Goal: Task Accomplishment & Management: Manage account settings

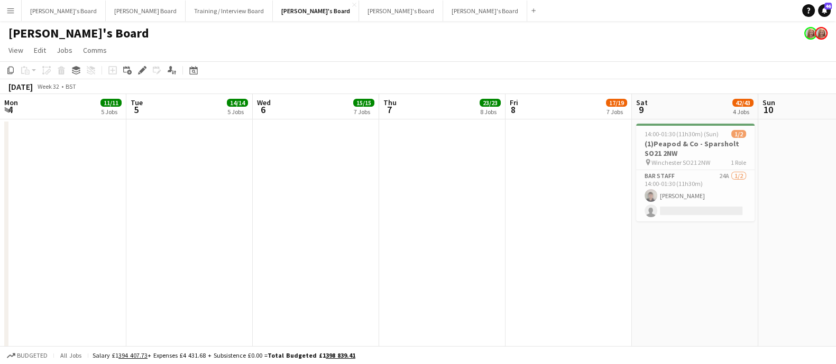
scroll to position [0, 335]
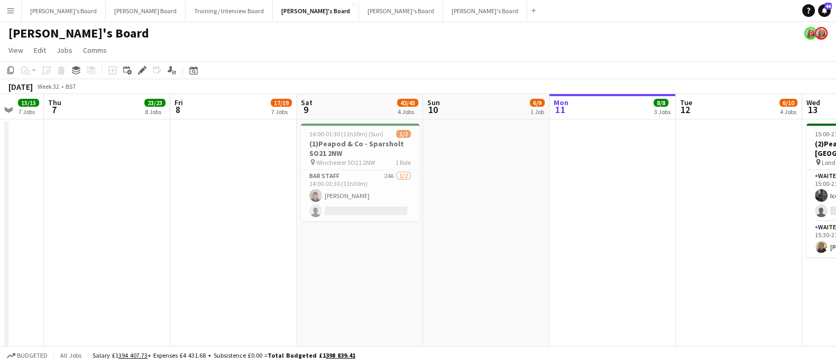
drag, startPoint x: 829, startPoint y: 193, endPoint x: 594, endPoint y: 197, distance: 235.2
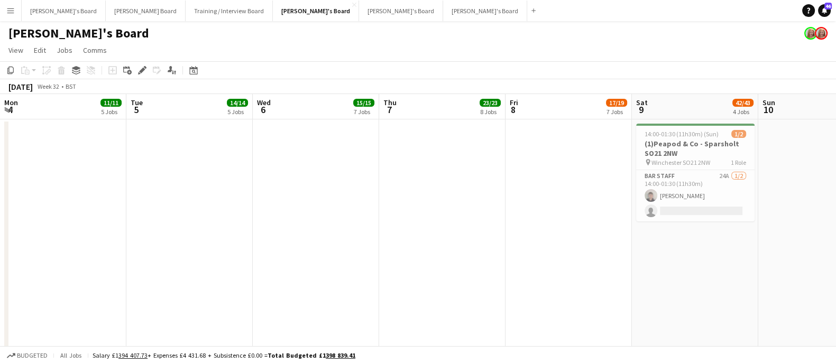
scroll to position [0, 253]
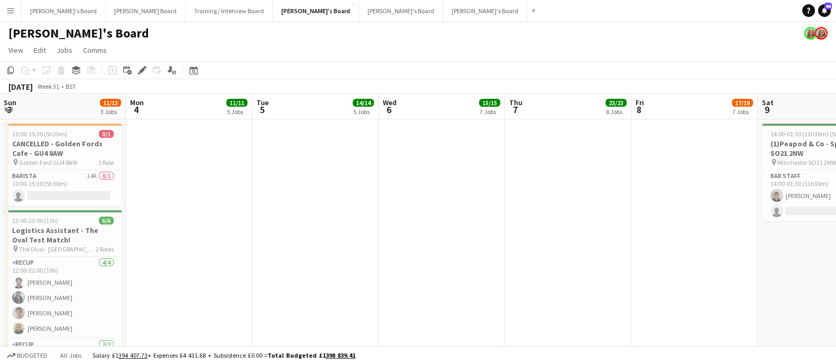
drag, startPoint x: 511, startPoint y: 217, endPoint x: 512, endPoint y: 231, distance: 13.8
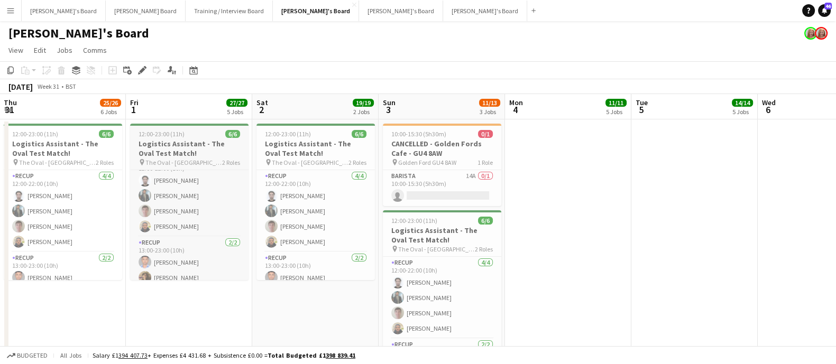
scroll to position [23, 0]
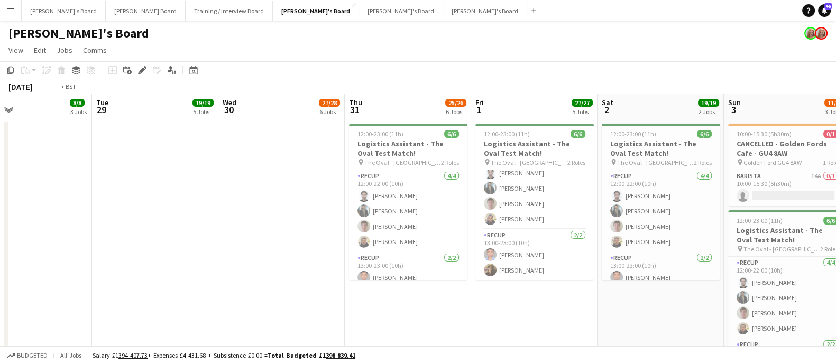
drag, startPoint x: 220, startPoint y: 271, endPoint x: 274, endPoint y: 252, distance: 57.2
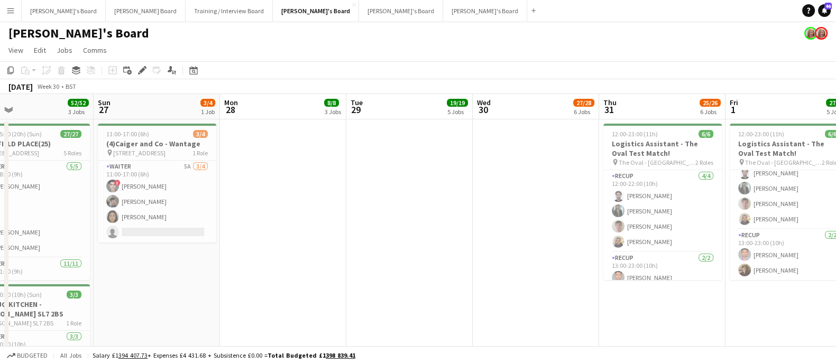
drag, startPoint x: 387, startPoint y: 253, endPoint x: 506, endPoint y: 251, distance: 119.5
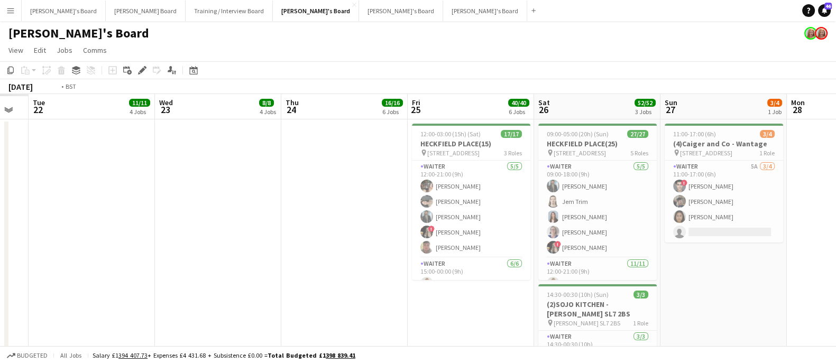
drag, startPoint x: 664, startPoint y: 255, endPoint x: 217, endPoint y: 256, distance: 447.1
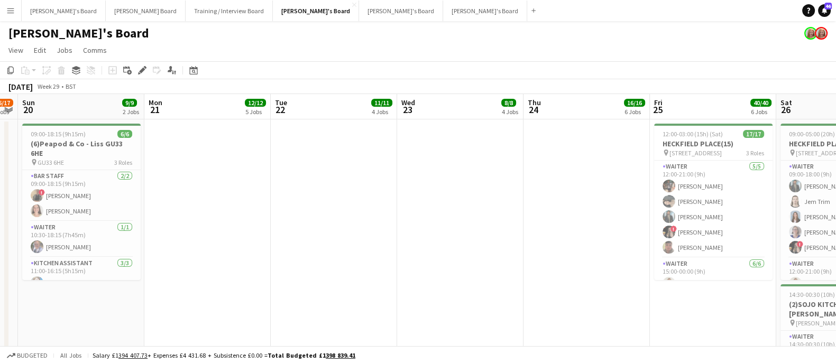
scroll to position [0, 0]
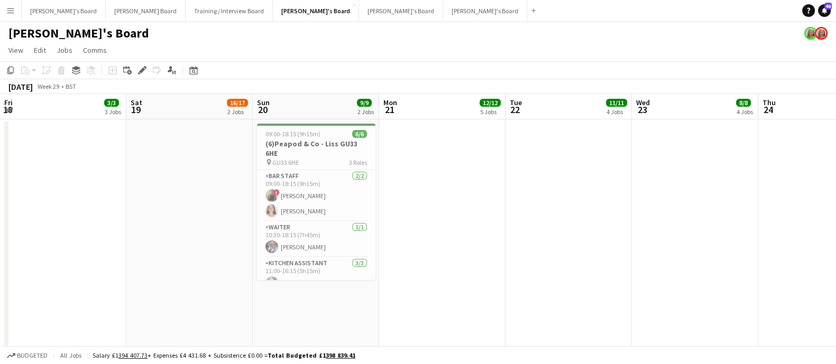
drag, startPoint x: 469, startPoint y: 253, endPoint x: 609, endPoint y: 253, distance: 140.1
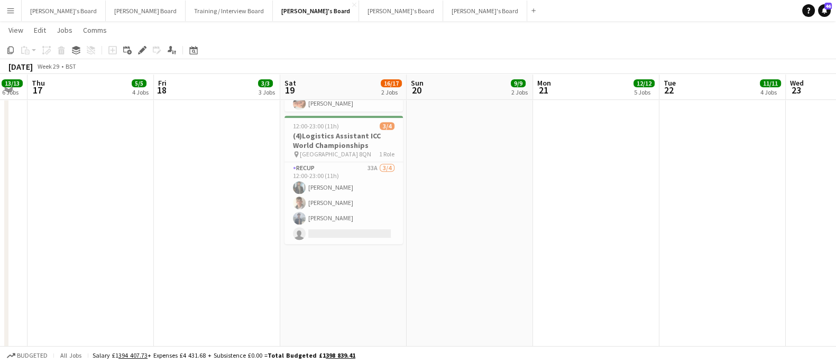
scroll to position [0, 257]
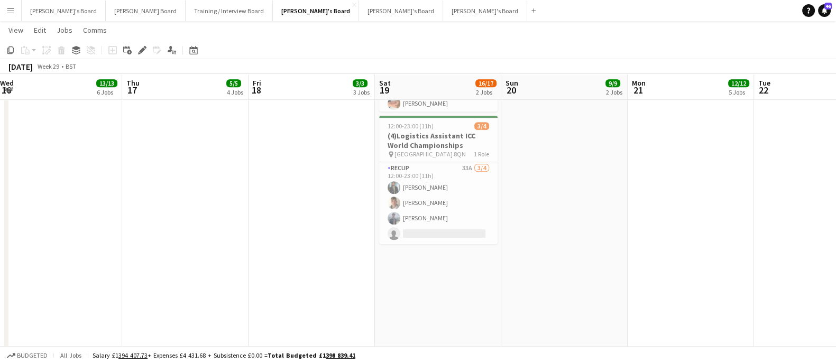
drag, startPoint x: 142, startPoint y: 203, endPoint x: 236, endPoint y: 199, distance: 94.7
click at [236, 199] on app-calendar-viewport "Mon 14 10/10 4 Jobs Tue 15 20/20 6 Jobs Wed 16 13/13 6 Jobs Thu 17 5/5 4 Jobs F…" at bounding box center [418, 86] width 836 height 1806
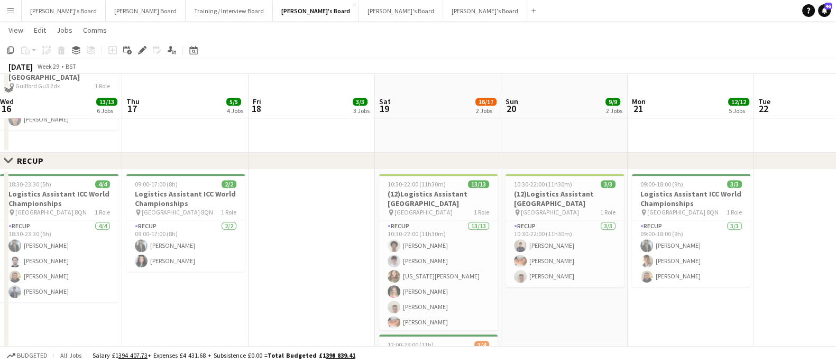
scroll to position [661, 0]
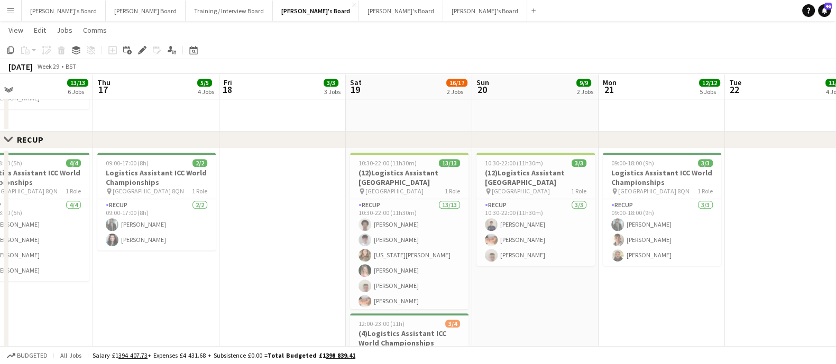
drag, startPoint x: 552, startPoint y: 304, endPoint x: 505, endPoint y: 297, distance: 48.1
click at [520, 304] on app-calendar-viewport "Mon 14 10/10 4 Jobs Tue 15 20/20 6 Jobs Wed 16 13/13 6 Jobs Thu 17 5/5 4 Jobs F…" at bounding box center [418, 284] width 836 height 1806
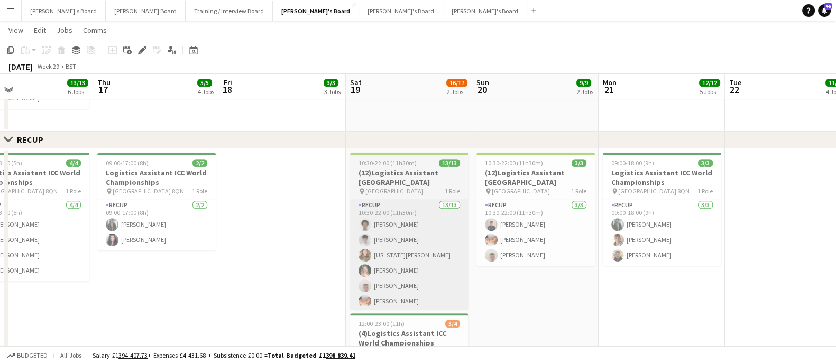
scroll to position [0, 289]
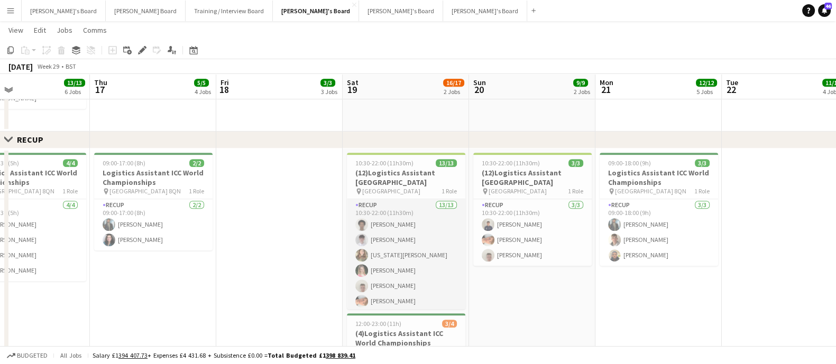
click at [402, 264] on app-card-role "RECUP 13/13 10:30-22:00 (11h30m) [PERSON_NAME] [PERSON_NAME] [US_STATE][PERSON_…" at bounding box center [406, 309] width 118 height 220
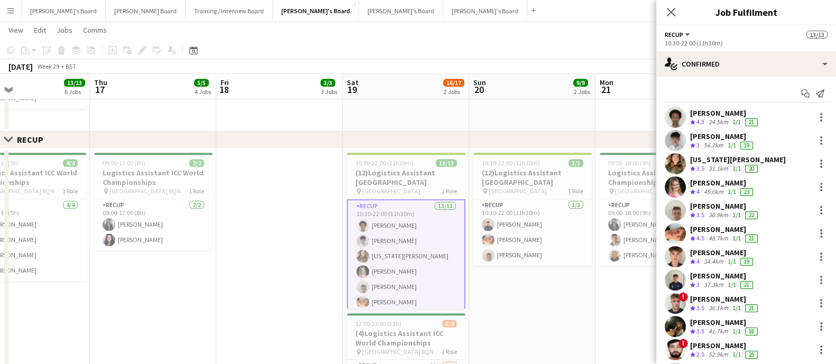
click at [712, 118] on div "24.5km" at bounding box center [718, 122] width 24 height 9
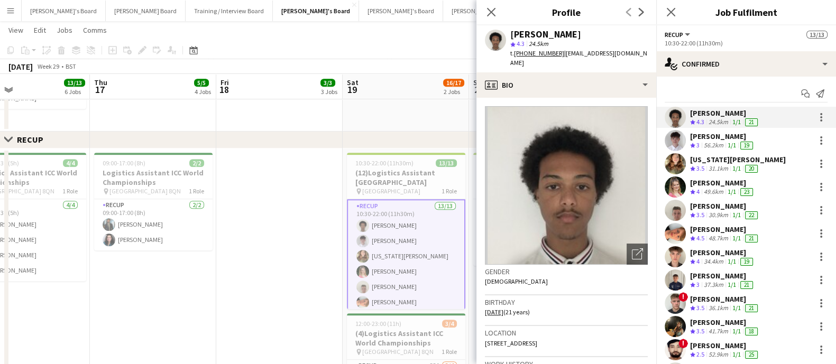
drag, startPoint x: 584, startPoint y: 30, endPoint x: 479, endPoint y: 39, distance: 105.5
click at [479, 39] on div "[PERSON_NAME] star 4.3 24.5km t. [PHONE_NUMBER] | [EMAIL_ADDRESS][DOMAIN_NAME]" at bounding box center [566, 48] width 180 height 47
copy div "[PERSON_NAME]"
click at [735, 130] on div "[PERSON_NAME] Crew rating 3 56.2km 1/1 19" at bounding box center [746, 140] width 180 height 21
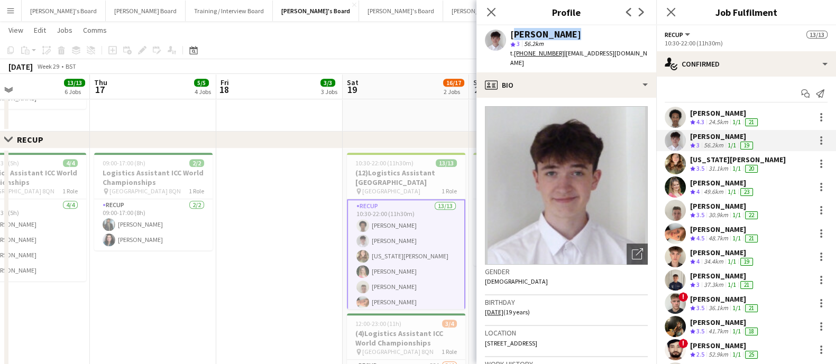
drag, startPoint x: 576, startPoint y: 29, endPoint x: 510, endPoint y: 30, distance: 66.6
click at [510, 30] on div "[PERSON_NAME]" at bounding box center [578, 35] width 137 height 10
copy div "[PERSON_NAME]"
click at [710, 159] on div "[US_STATE][PERSON_NAME]" at bounding box center [738, 160] width 96 height 10
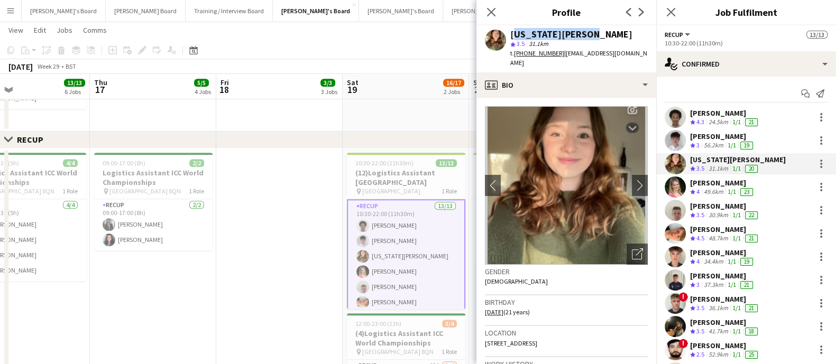
drag, startPoint x: 594, startPoint y: 27, endPoint x: 509, endPoint y: 38, distance: 85.2
click at [509, 38] on div "[US_STATE][PERSON_NAME] star 3.5 31.1km t. [PHONE_NUMBER] | [EMAIL_ADDRESS][DOM…" at bounding box center [566, 48] width 180 height 47
copy div "[US_STATE][PERSON_NAME]"
drag, startPoint x: 731, startPoint y: 181, endPoint x: 719, endPoint y: 161, distance: 23.3
click at [731, 181] on div "[PERSON_NAME]" at bounding box center [722, 183] width 65 height 10
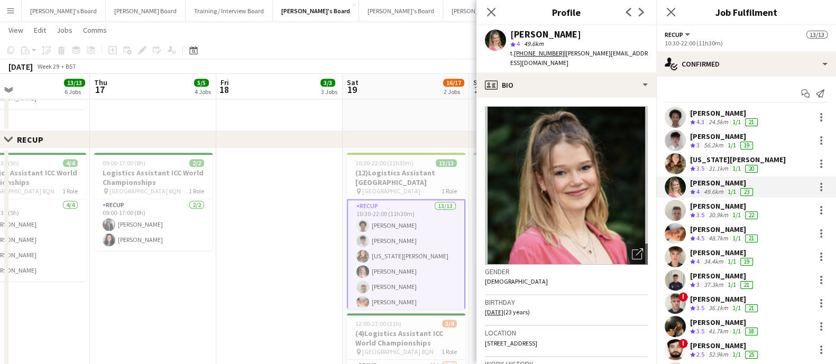
click at [570, 35] on div "[PERSON_NAME]" at bounding box center [545, 35] width 71 height 10
copy div "[PERSON_NAME]"
click at [712, 203] on div "[PERSON_NAME]" at bounding box center [725, 206] width 70 height 10
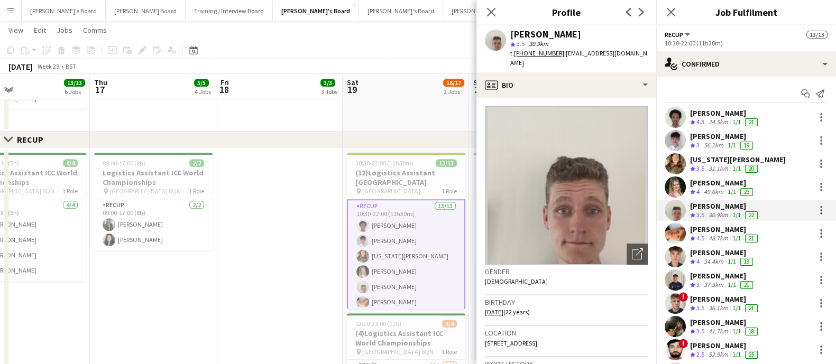
drag, startPoint x: 571, startPoint y: 34, endPoint x: 496, endPoint y: 36, distance: 75.1
click at [496, 36] on div "[PERSON_NAME] star 3.5 30.9km t. [PHONE_NUMBER] | [EMAIL_ADDRESS][DOMAIN_NAME]" at bounding box center [566, 48] width 180 height 47
copy div "[PERSON_NAME]"
click at [731, 238] on div "1/1" at bounding box center [736, 238] width 13 height 9
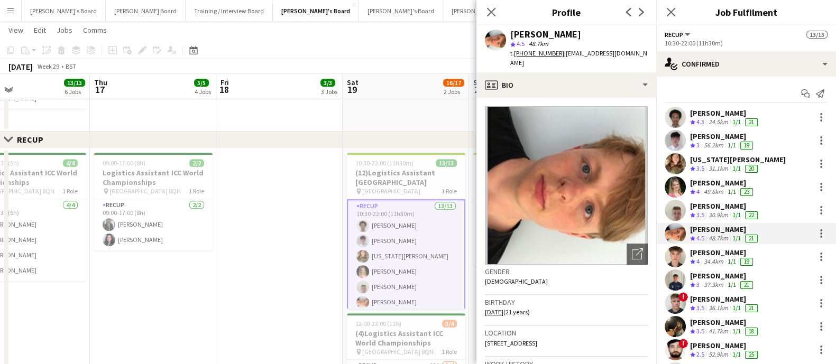
click at [554, 30] on div "[PERSON_NAME]" at bounding box center [545, 35] width 71 height 10
copy div "[PERSON_NAME]"
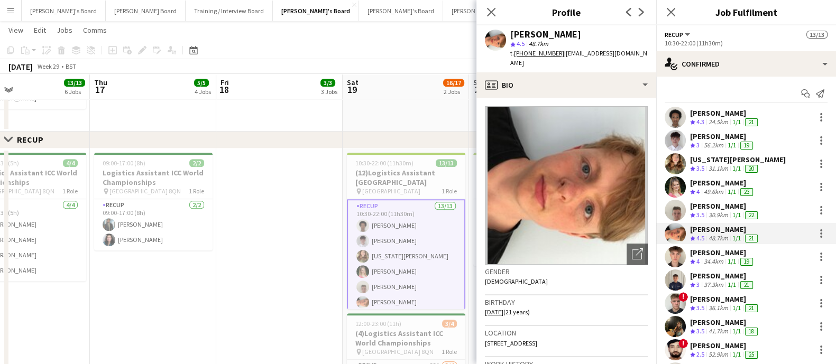
click at [716, 256] on div "[PERSON_NAME]" at bounding box center [722, 253] width 65 height 10
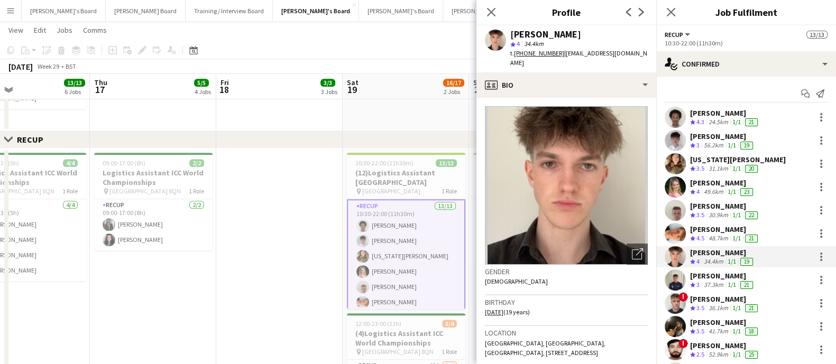
click at [550, 33] on div "[PERSON_NAME]" at bounding box center [545, 35] width 71 height 10
copy div "[PERSON_NAME]"
click at [697, 277] on div "[PERSON_NAME]" at bounding box center [722, 276] width 65 height 10
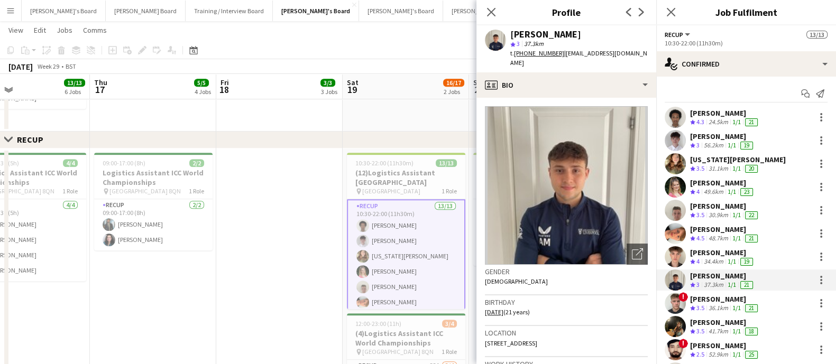
click at [552, 34] on div "[PERSON_NAME]" at bounding box center [545, 35] width 71 height 10
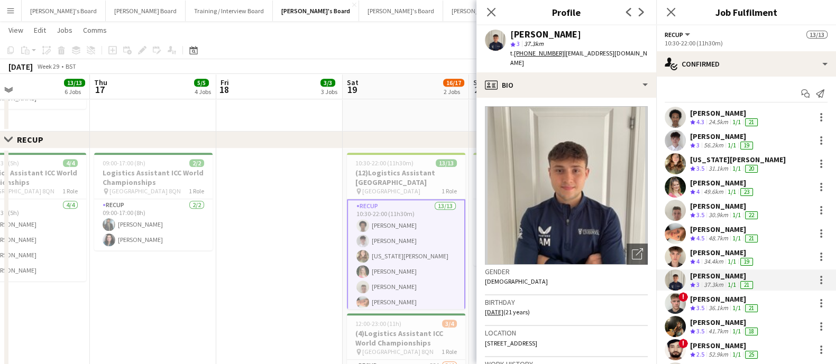
click at [743, 304] on div "1/1" at bounding box center [736, 308] width 13 height 9
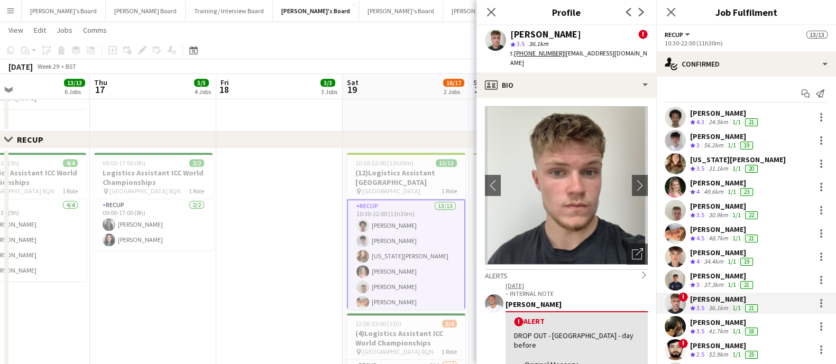
click at [570, 34] on div "[PERSON_NAME]" at bounding box center [545, 35] width 71 height 10
copy div "[PERSON_NAME]"
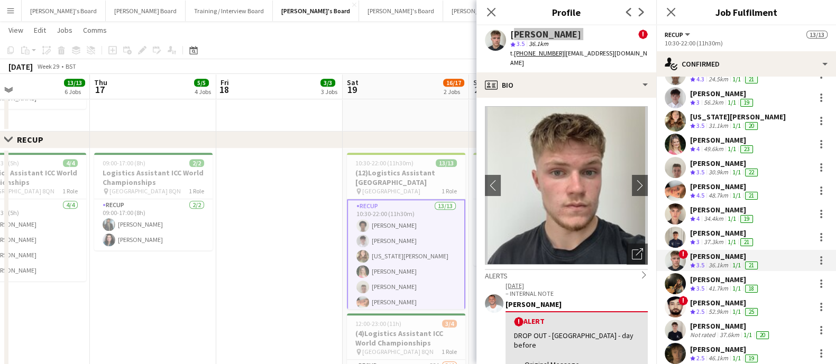
scroll to position [73, 0]
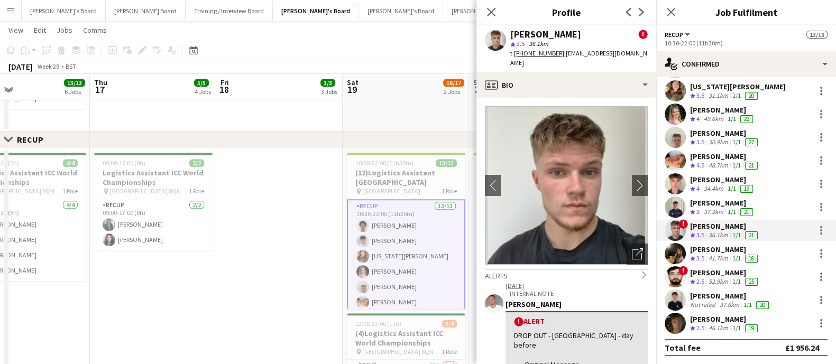
click at [718, 249] on div "[PERSON_NAME]" at bounding box center [725, 250] width 70 height 10
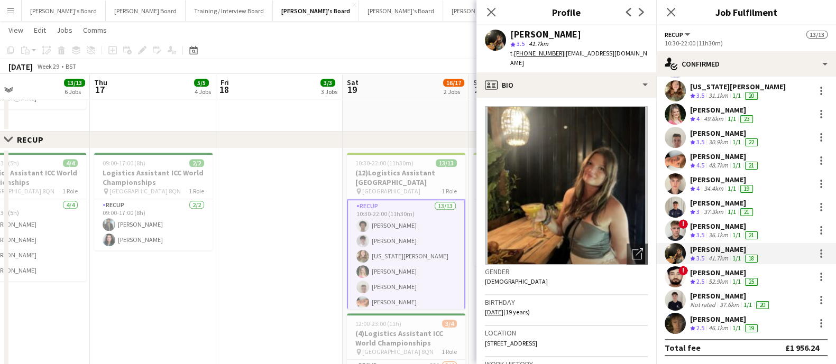
click at [536, 35] on div "[PERSON_NAME]" at bounding box center [545, 35] width 71 height 10
copy div "[PERSON_NAME]"
drag, startPoint x: 704, startPoint y: 275, endPoint x: 698, endPoint y: 267, distance: 10.2
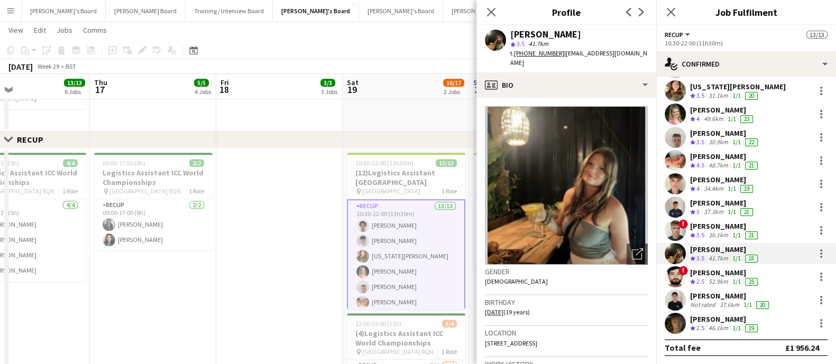
click at [704, 275] on div "[PERSON_NAME]" at bounding box center [725, 273] width 70 height 10
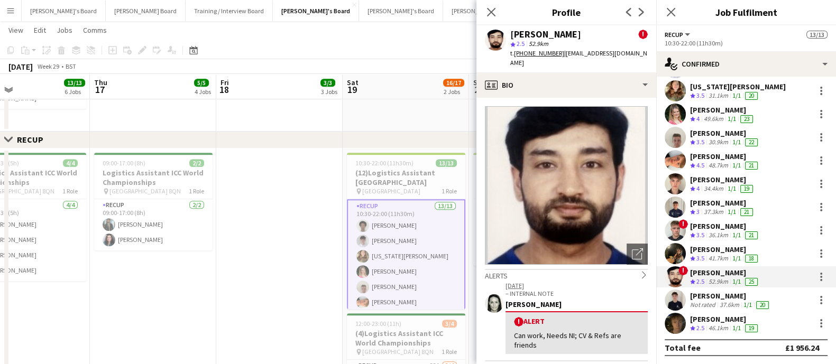
click at [554, 38] on div "[PERSON_NAME]" at bounding box center [545, 35] width 71 height 10
copy div "[PERSON_NAME]"
click at [724, 300] on div "[PERSON_NAME]" at bounding box center [730, 296] width 81 height 10
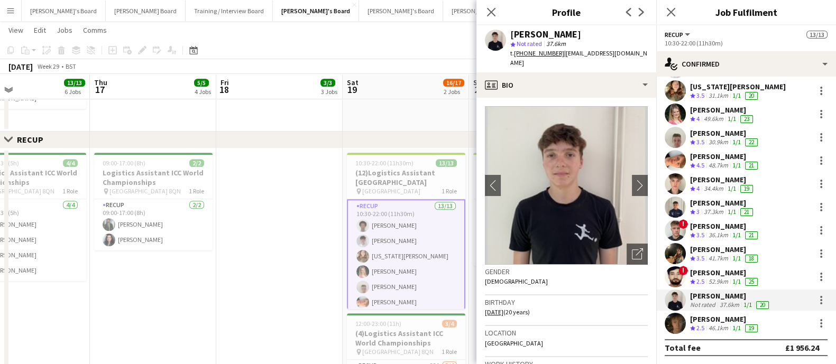
click at [575, 41] on div "star Not rated 37.6km" at bounding box center [578, 44] width 137 height 10
click at [572, 35] on div "[PERSON_NAME]" at bounding box center [545, 35] width 71 height 10
click at [721, 326] on div "46.1km" at bounding box center [718, 328] width 24 height 9
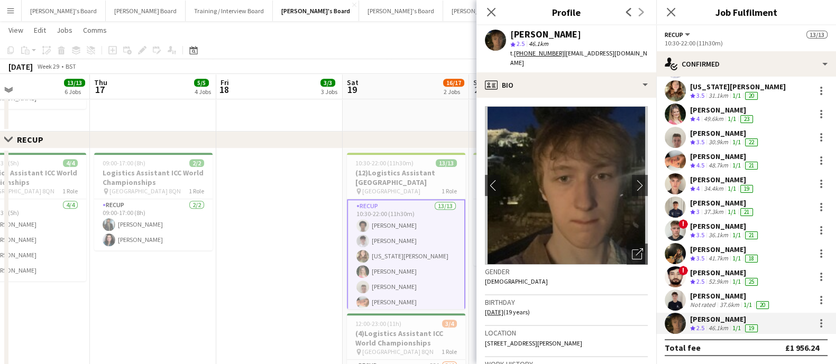
click at [557, 30] on div "[PERSON_NAME]" at bounding box center [545, 35] width 71 height 10
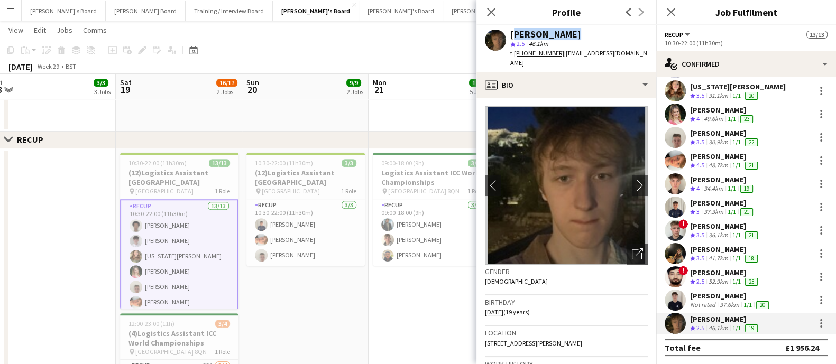
drag, startPoint x: 156, startPoint y: 276, endPoint x: 115, endPoint y: 265, distance: 42.6
click at [63, 275] on app-calendar-viewport "Wed 16 13/13 6 Jobs Thu 17 5/5 4 Jobs Fri 18 3/3 3 Jobs Sat 19 16/17 2 Jobs Sun…" at bounding box center [418, 284] width 836 height 1806
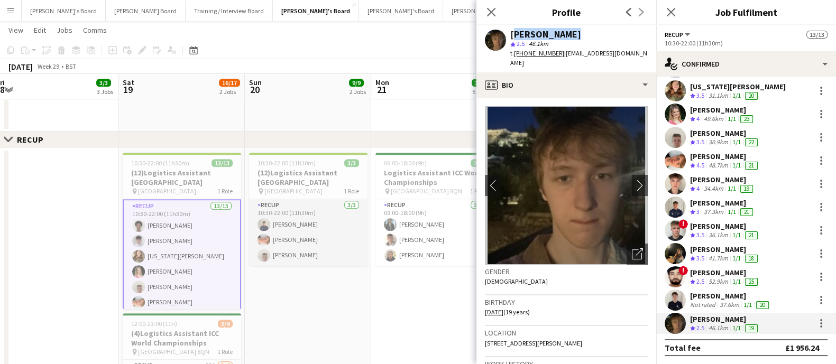
click at [292, 228] on app-card-role "RECUP [DATE] 10:30-22:00 (11h30m) [PERSON_NAME] [PERSON_NAME] [PERSON_NAME]" at bounding box center [308, 232] width 118 height 67
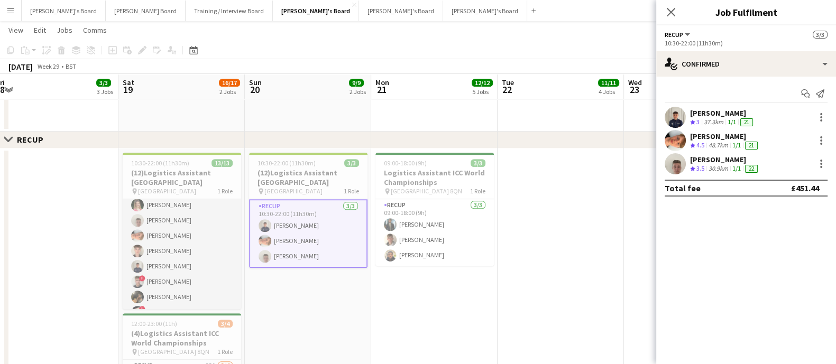
scroll to position [109, 0]
click at [431, 244] on app-card-role "RECUP [DATE] 09:00-18:00 (9h) [PERSON_NAME] [PERSON_NAME] Macallan [PERSON_NAME]" at bounding box center [434, 232] width 118 height 67
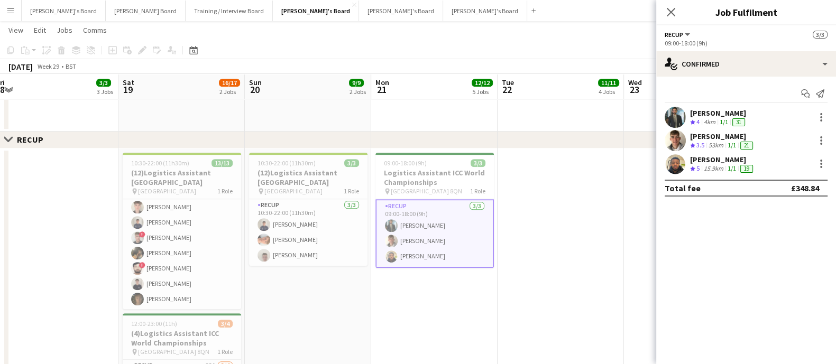
click at [706, 117] on div "[PERSON_NAME]" at bounding box center [718, 113] width 57 height 10
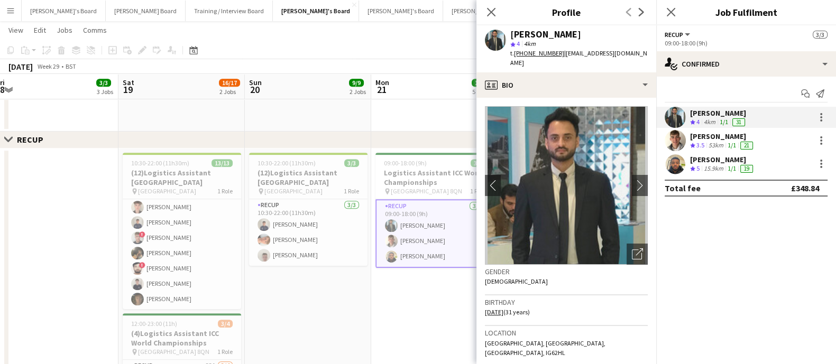
click at [551, 33] on div "[PERSON_NAME]" at bounding box center [545, 35] width 71 height 10
click at [756, 136] on div "[PERSON_NAME] Crew rating 3.5 53km 1/1 21" at bounding box center [746, 140] width 180 height 21
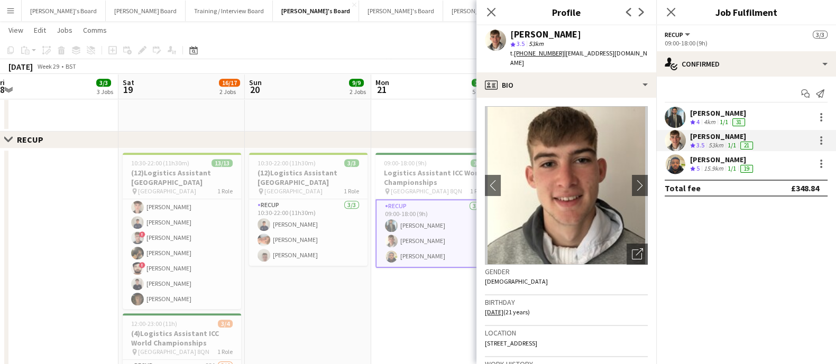
click at [560, 35] on div "[PERSON_NAME]" at bounding box center [545, 35] width 71 height 10
click at [699, 170] on span "5" at bounding box center [697, 168] width 3 height 8
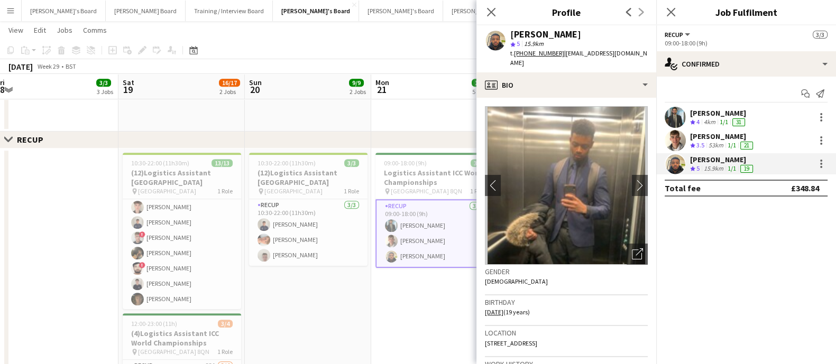
click at [548, 34] on div "[PERSON_NAME]" at bounding box center [545, 35] width 71 height 10
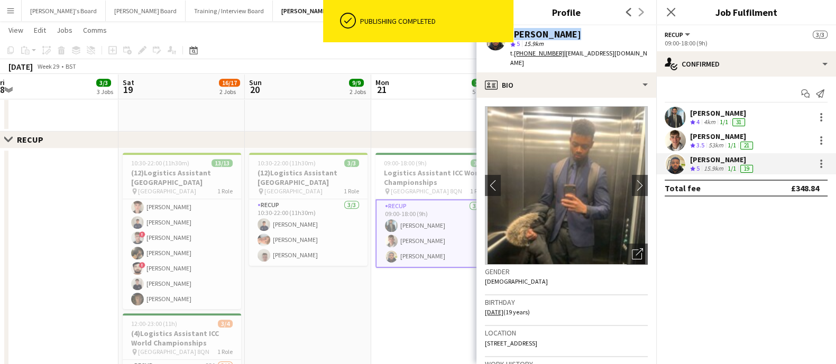
scroll to position [0, 321]
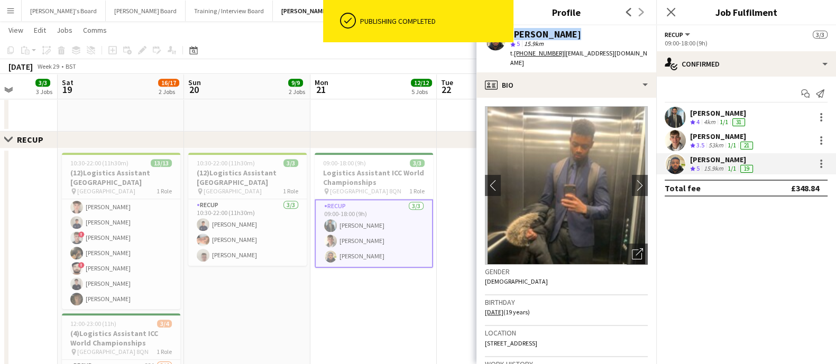
drag, startPoint x: 387, startPoint y: 304, endPoint x: 327, endPoint y: 302, distance: 60.8
click at [327, 302] on app-calendar-viewport "Wed 16 13/13 6 Jobs Thu 17 5/5 4 Jobs Fri 18 3/3 3 Jobs Sat 19 16/17 2 Jobs Sun…" at bounding box center [418, 284] width 836 height 1806
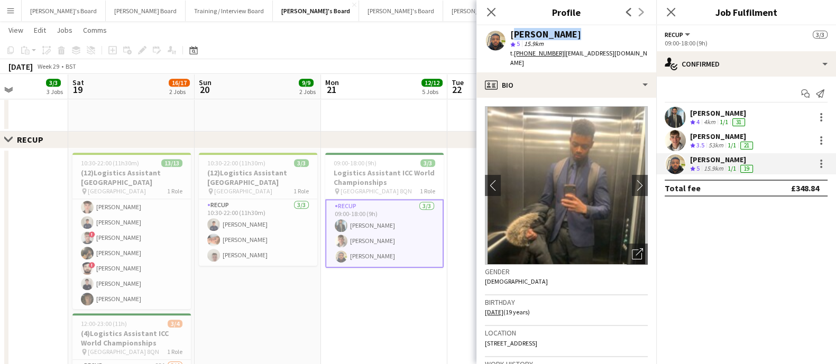
drag, startPoint x: 324, startPoint y: 293, endPoint x: 344, endPoint y: 294, distance: 20.1
click at [344, 294] on app-calendar-viewport "Wed 16 13/13 6 Jobs Thu 17 5/5 4 Jobs Fri 18 3/3 3 Jobs Sat 19 16/17 2 Jobs Sun…" at bounding box center [418, 284] width 836 height 1806
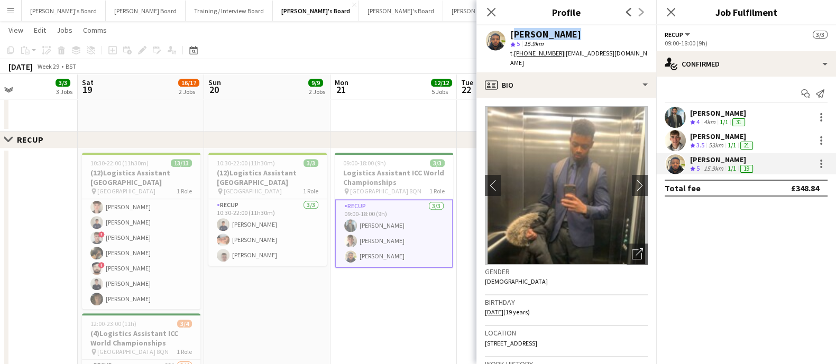
click at [322, 305] on app-date-cell "10:30-22:00 (11h30m) 3/3 (12)Logistics Assistant [GEOGRAPHIC_DATA] pin [GEOGRAP…" at bounding box center [267, 359] width 126 height 421
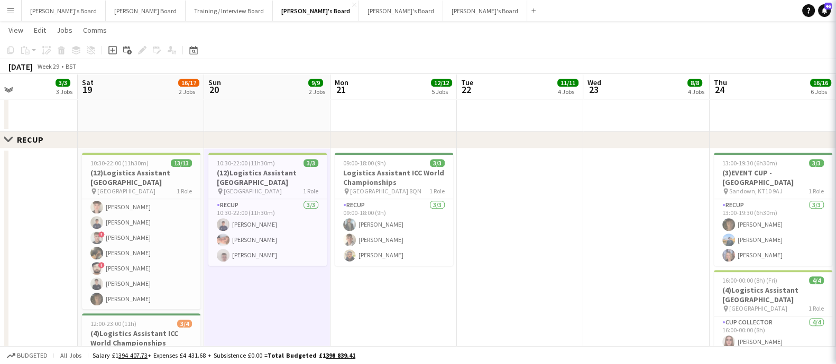
click at [322, 305] on app-date-cell "10:30-22:00 (11h30m) 3/3 (12)Logistics Assistant [GEOGRAPHIC_DATA] pin [GEOGRAP…" at bounding box center [267, 359] width 126 height 421
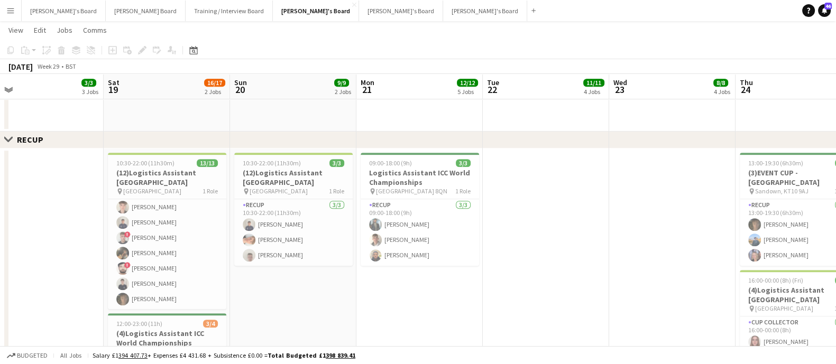
scroll to position [0, 365]
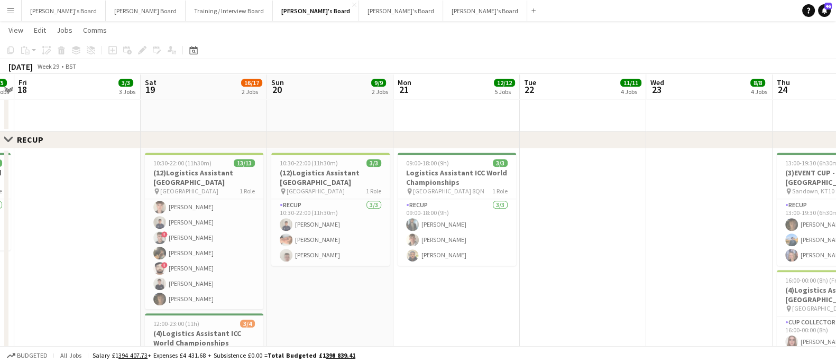
drag, startPoint x: 350, startPoint y: 281, endPoint x: 412, endPoint y: 268, distance: 63.8
click at [412, 268] on app-calendar-viewport "Tue 15 20/20 6 Jobs Wed 16 13/13 6 Jobs Thu 17 5/5 4 Jobs Fri 18 3/3 3 Jobs Sat…" at bounding box center [418, 284] width 836 height 1806
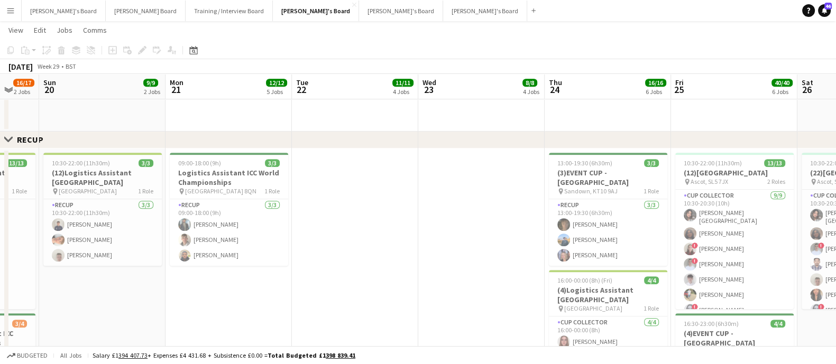
scroll to position [0, 376]
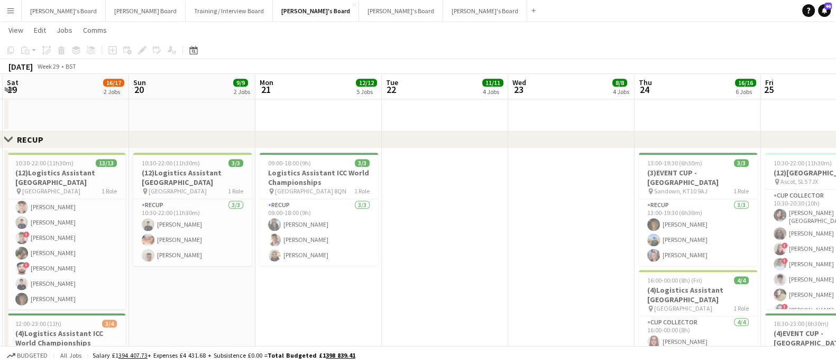
drag, startPoint x: 525, startPoint y: 219, endPoint x: 441, endPoint y: 220, distance: 84.1
click at [441, 220] on app-calendar-viewport "Wed 16 13/13 6 Jobs Thu 17 5/5 4 Jobs Fri 18 3/3 3 Jobs Sat 19 16/17 2 Jobs Sun…" at bounding box center [418, 284] width 836 height 1806
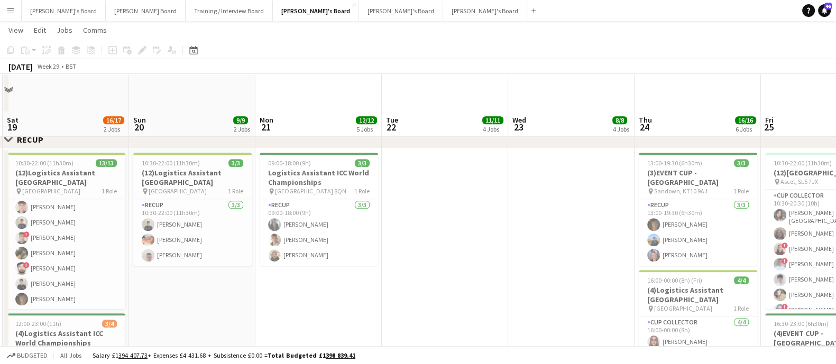
scroll to position [793, 0]
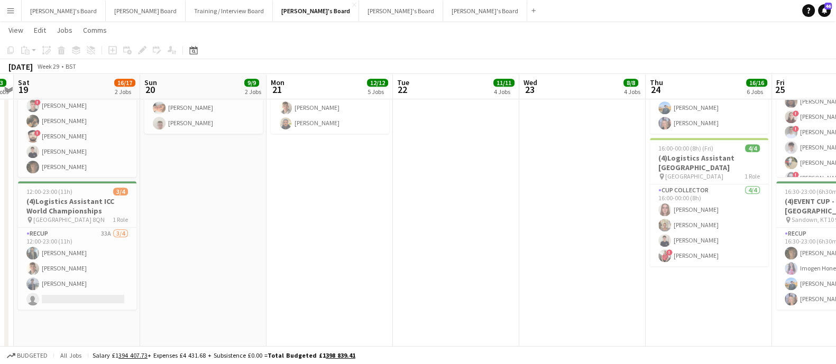
drag, startPoint x: 511, startPoint y: 245, endPoint x: 391, endPoint y: 244, distance: 120.0
click at [391, 244] on app-calendar-viewport "Wed 16 13/13 6 Jobs Thu 17 5/5 4 Jobs Fri 18 3/3 3 Jobs Sat 19 16/17 2 Jobs Sun…" at bounding box center [418, 151] width 836 height 1806
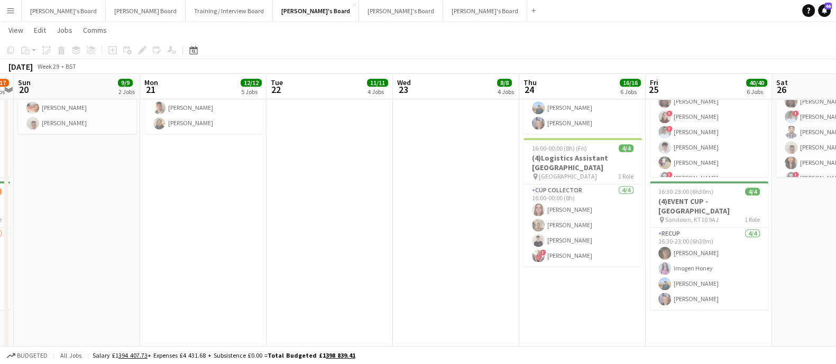
scroll to position [0, 370]
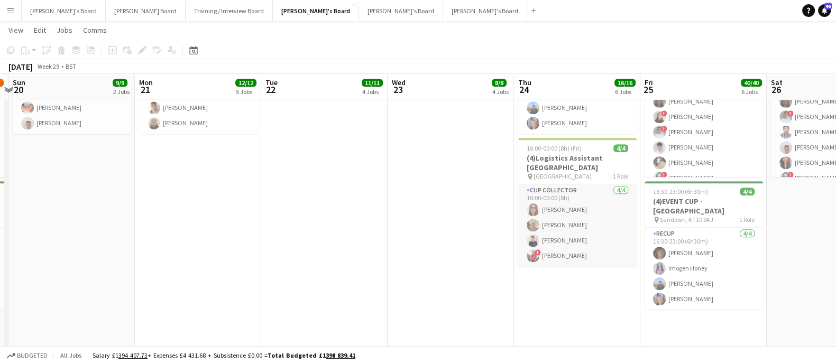
click at [573, 211] on app-card-role "CUP COLLECTOR [DATE] 16:00-00:00 (8h) [PERSON_NAME] [PERSON_NAME] [PERSON_NAME]…" at bounding box center [577, 225] width 118 height 82
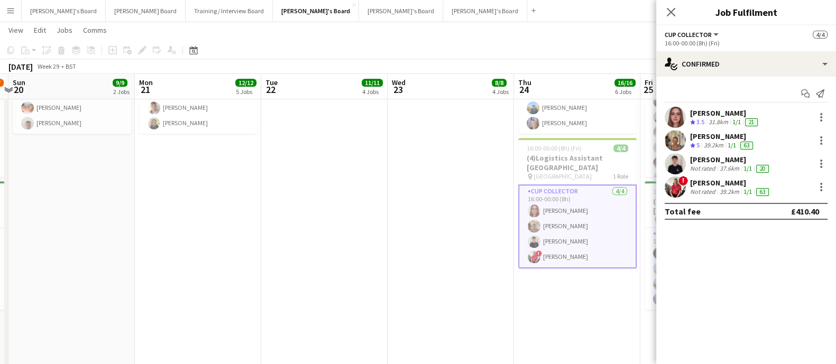
click at [721, 182] on div "[PERSON_NAME]" at bounding box center [730, 183] width 81 height 10
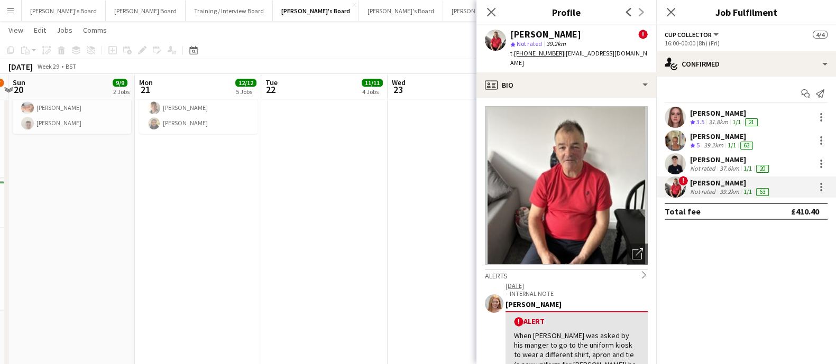
click at [575, 38] on div "[PERSON_NAME]" at bounding box center [545, 35] width 71 height 10
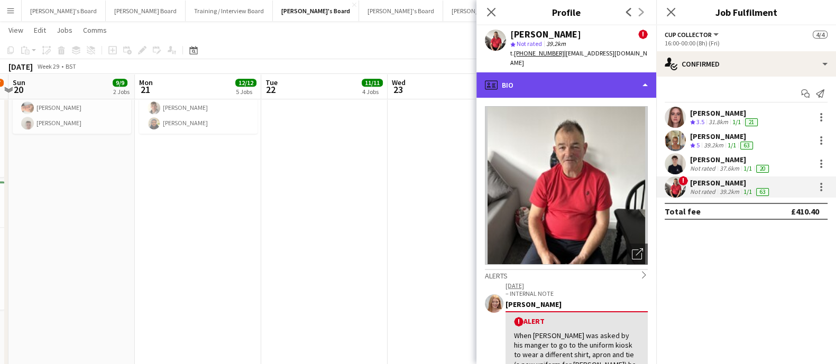
click at [542, 81] on div "profile Bio" at bounding box center [566, 84] width 180 height 25
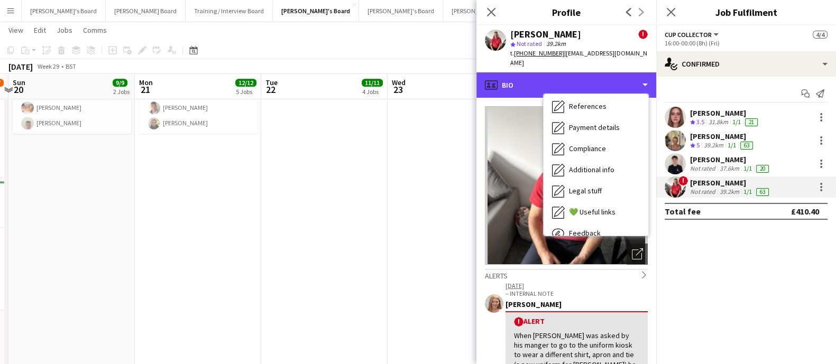
scroll to position [141, 0]
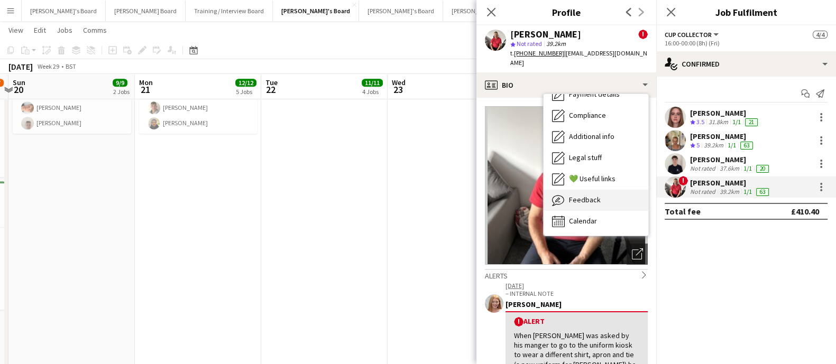
click at [573, 195] on span "Feedback" at bounding box center [585, 200] width 32 height 10
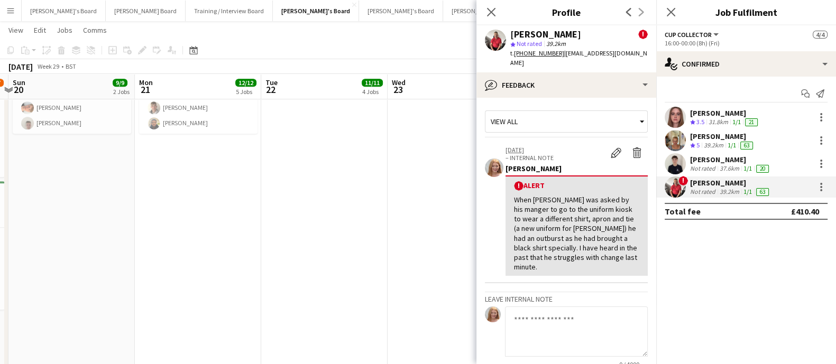
click at [594, 154] on p "– INTERNAL NOTE" at bounding box center [555, 158] width 100 height 8
click at [610, 147] on app-icon "Edit alert" at bounding box center [615, 152] width 11 height 11
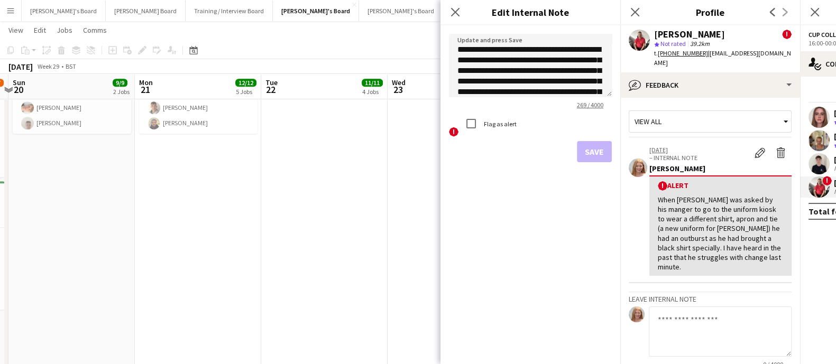
click at [488, 125] on label "Flag as alert" at bounding box center [498, 124] width 35 height 8
click at [581, 153] on button "Save" at bounding box center [594, 151] width 35 height 21
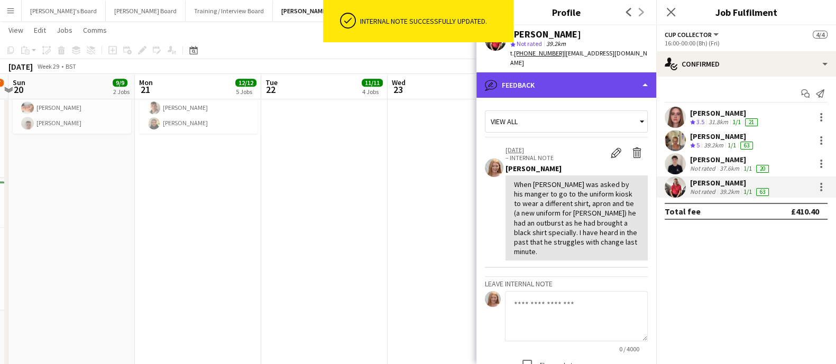
click at [576, 72] on div "bubble-pencil Feedback" at bounding box center [566, 84] width 180 height 25
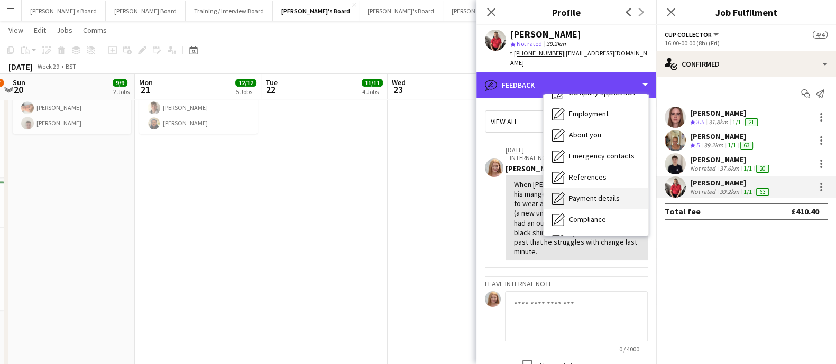
scroll to position [0, 0]
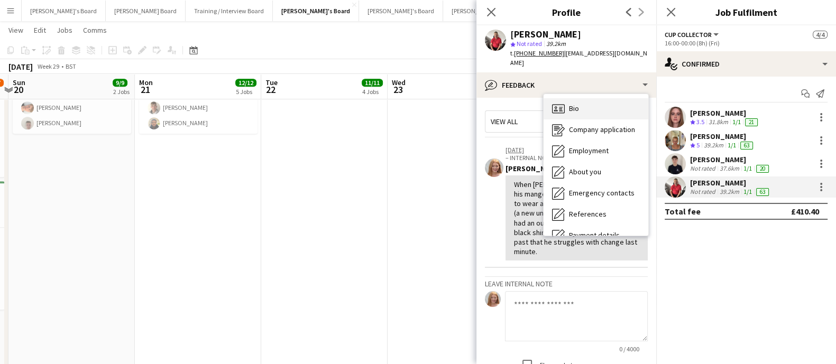
click at [578, 98] on div "Bio Bio" at bounding box center [595, 108] width 105 height 21
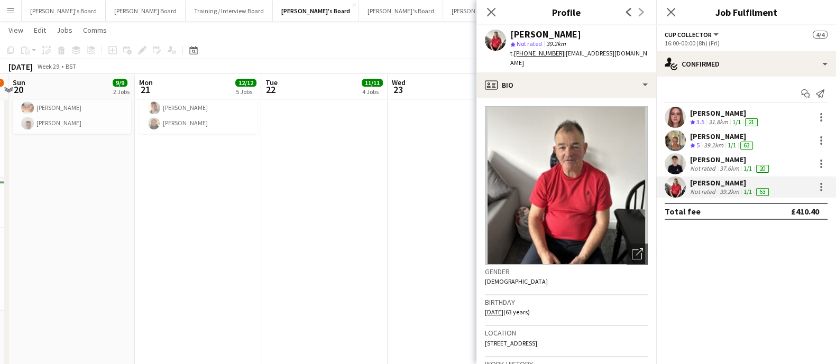
click at [721, 109] on div "[PERSON_NAME]" at bounding box center [725, 113] width 70 height 10
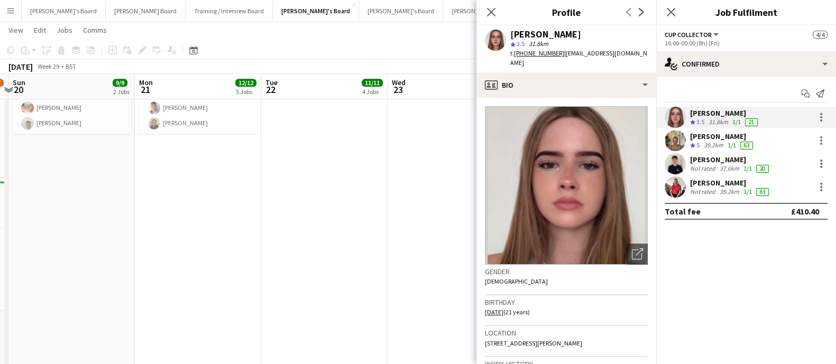
click at [560, 33] on div "[PERSON_NAME]" at bounding box center [545, 35] width 71 height 10
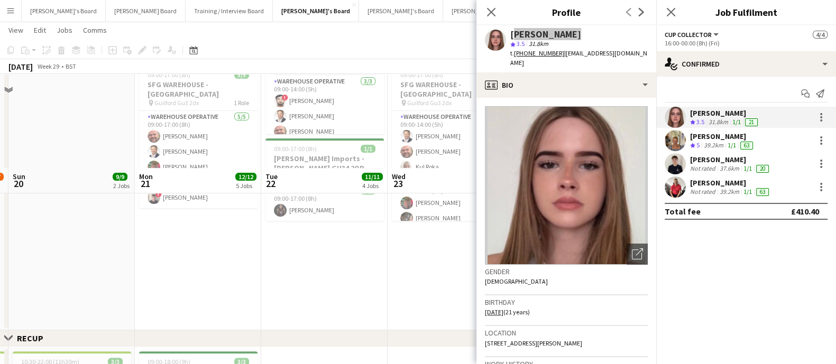
scroll to position [727, 0]
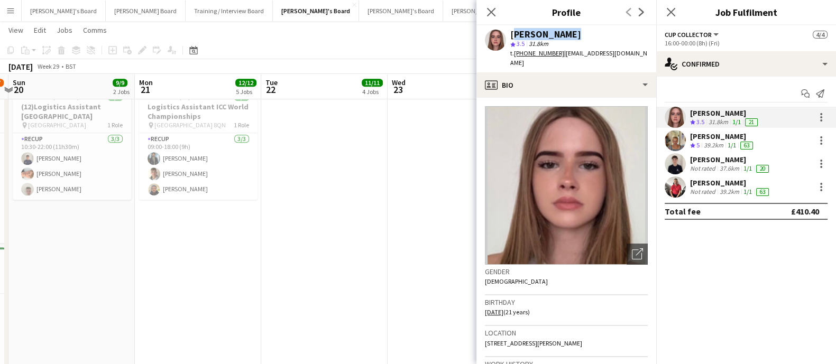
click at [353, 233] on app-date-cell at bounding box center [324, 292] width 126 height 421
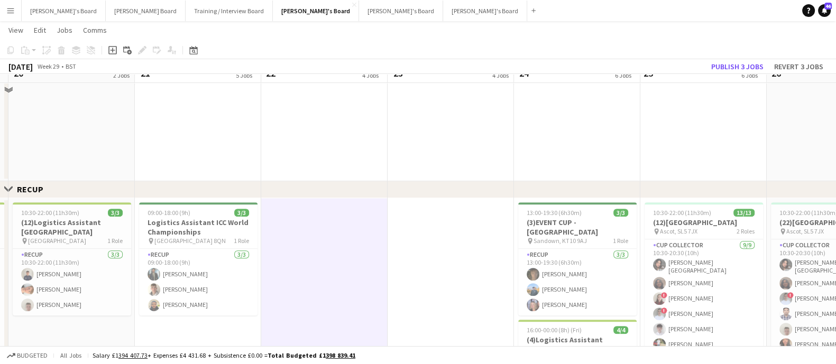
scroll to position [595, 0]
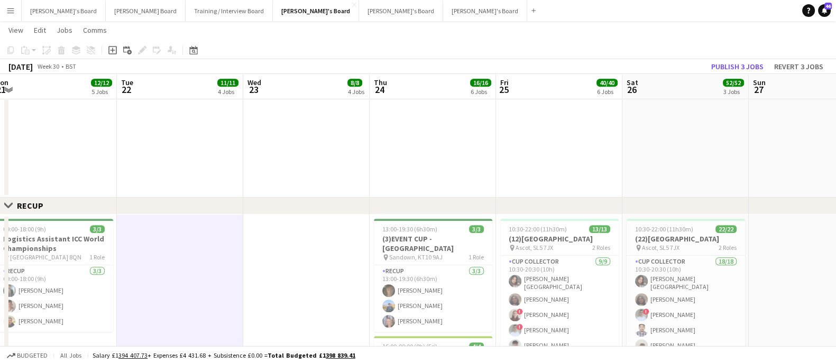
drag, startPoint x: 451, startPoint y: 234, endPoint x: 308, endPoint y: 237, distance: 143.8
click at [308, 237] on app-calendar-viewport "Fri 18 3/3 3 Jobs Sat 19 16/17 2 Jobs Sun 20 9/9 2 Jobs Mon 21 12/12 5 Jobs Tue…" at bounding box center [418, 350] width 836 height 1806
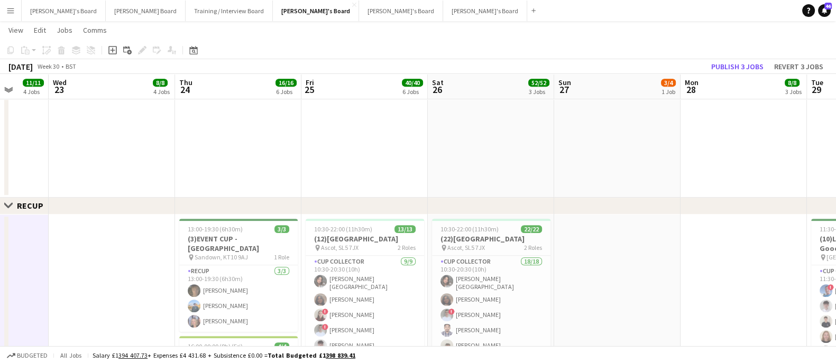
drag, startPoint x: 349, startPoint y: 226, endPoint x: 140, endPoint y: 226, distance: 208.8
click at [140, 226] on app-calendar-viewport "Sun 20 9/9 2 Jobs Mon 21 12/12 5 Jobs Tue 22 11/11 4 Jobs Wed 23 8/8 4 Jobs Thu…" at bounding box center [418, 350] width 836 height 1806
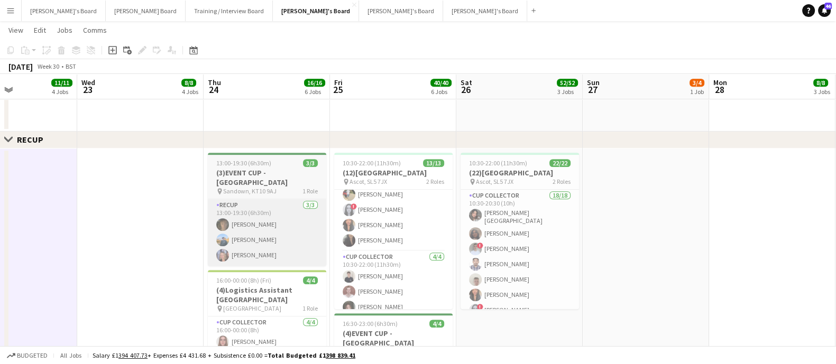
scroll to position [121, 0]
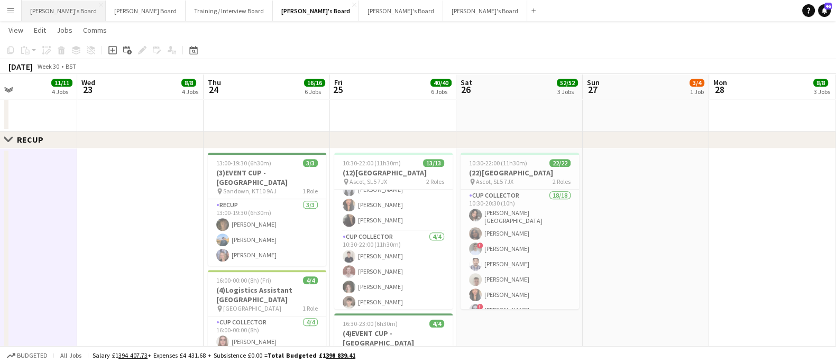
click at [54, 12] on button "[PERSON_NAME]'s Board Close" at bounding box center [64, 11] width 84 height 21
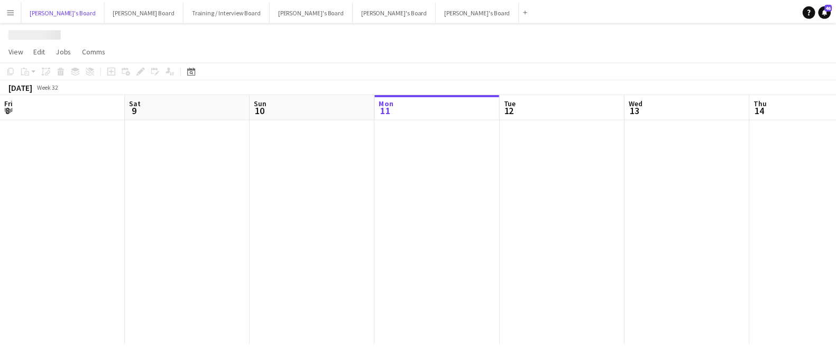
scroll to position [0, 253]
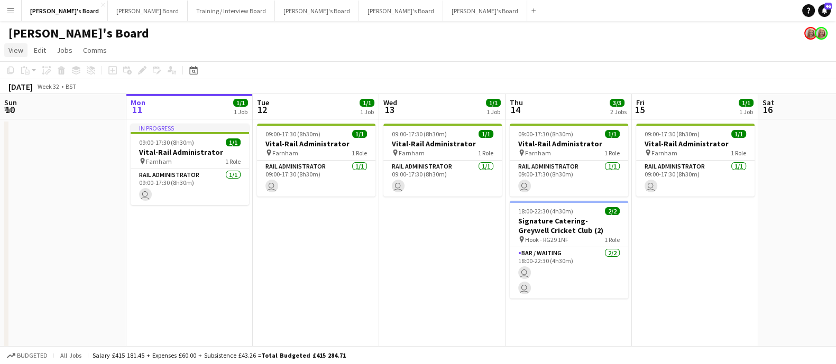
click at [20, 47] on span "View" at bounding box center [15, 50] width 15 height 10
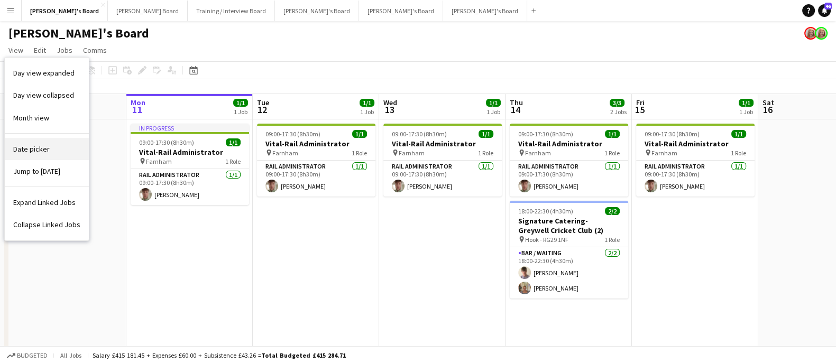
click at [62, 143] on link "Date picker" at bounding box center [47, 149] width 84 height 22
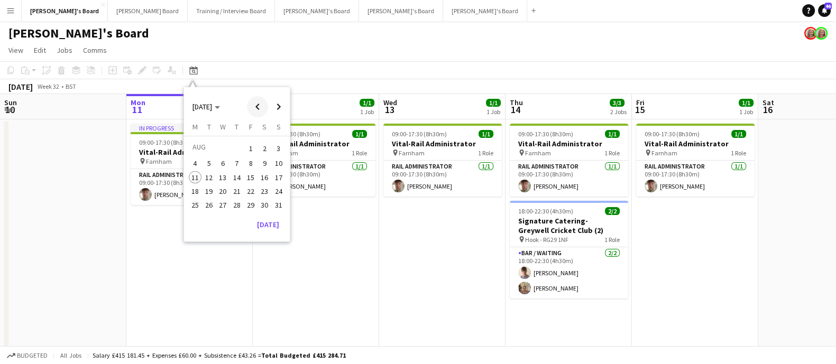
click at [262, 108] on span "Previous month" at bounding box center [257, 106] width 21 height 21
click at [230, 200] on span "24" at bounding box center [236, 202] width 13 height 13
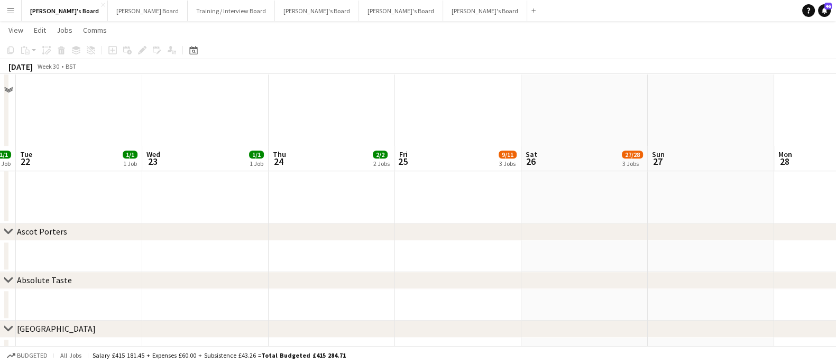
scroll to position [1110, 0]
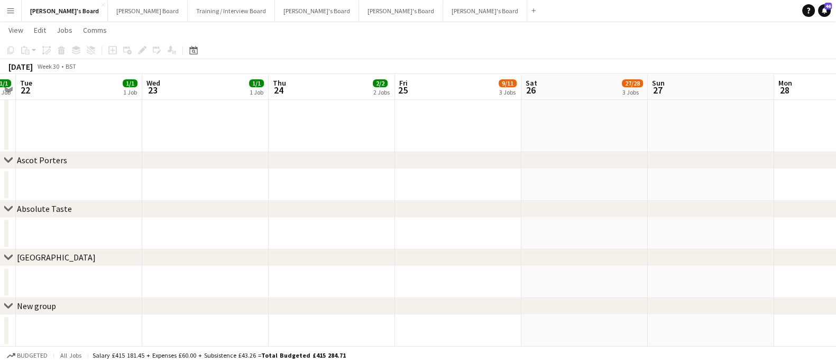
drag, startPoint x: 373, startPoint y: 257, endPoint x: 318, endPoint y: 257, distance: 55.0
click at [126, 265] on div "chevron-right [GEOGRAPHIC_DATA]" at bounding box center [418, 257] width 836 height 17
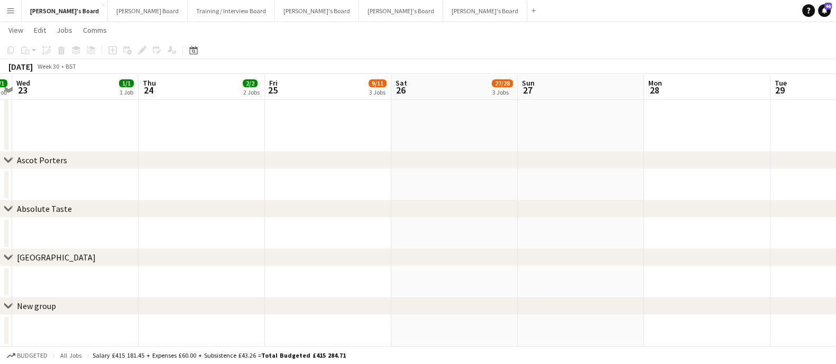
drag, startPoint x: 301, startPoint y: 246, endPoint x: 266, endPoint y: 236, distance: 36.3
drag, startPoint x: 378, startPoint y: 233, endPoint x: 155, endPoint y: 234, distance: 222.5
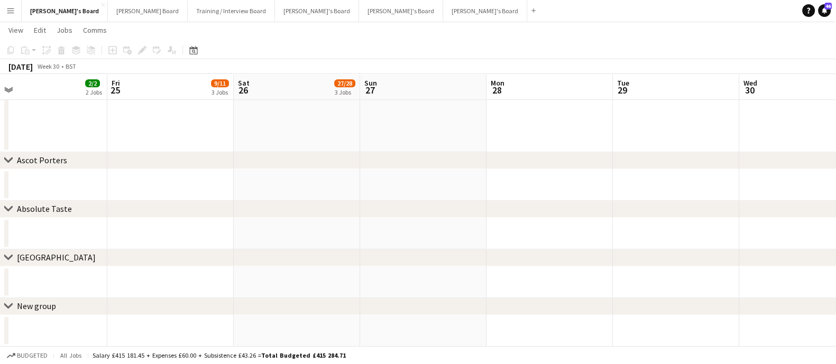
drag, startPoint x: 245, startPoint y: 187, endPoint x: 587, endPoint y: 229, distance: 344.1
drag, startPoint x: 486, startPoint y: 215, endPoint x: 754, endPoint y: 216, distance: 268.0
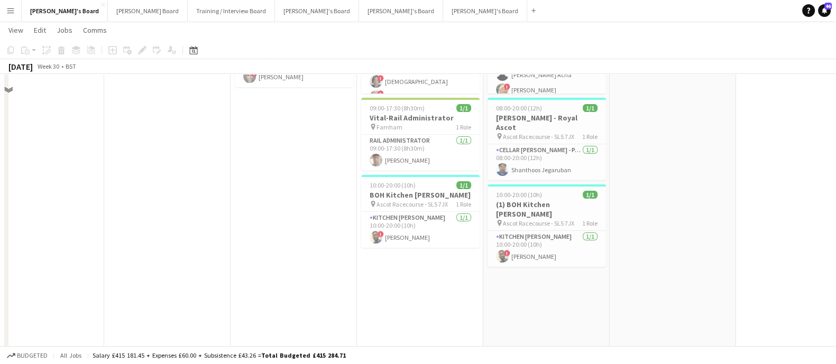
scroll to position [0, 0]
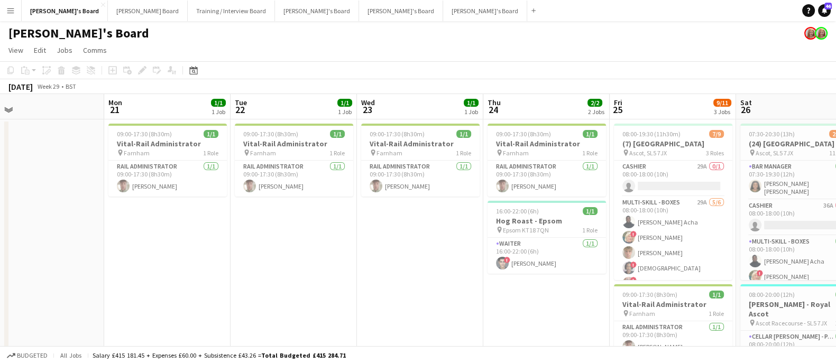
drag, startPoint x: 440, startPoint y: 231, endPoint x: 425, endPoint y: 212, distance: 23.7
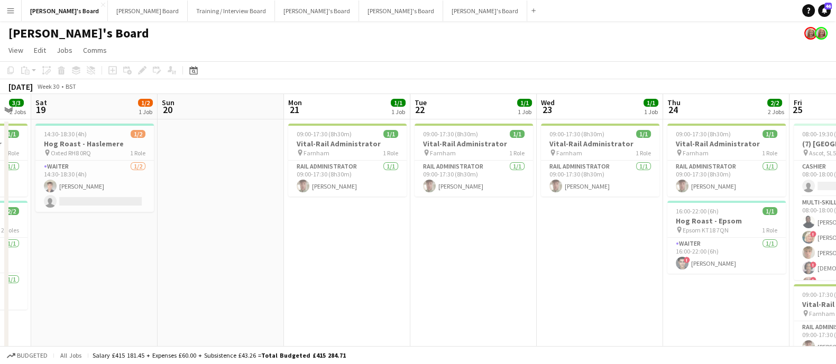
drag, startPoint x: 468, startPoint y: 213, endPoint x: 583, endPoint y: 213, distance: 115.7
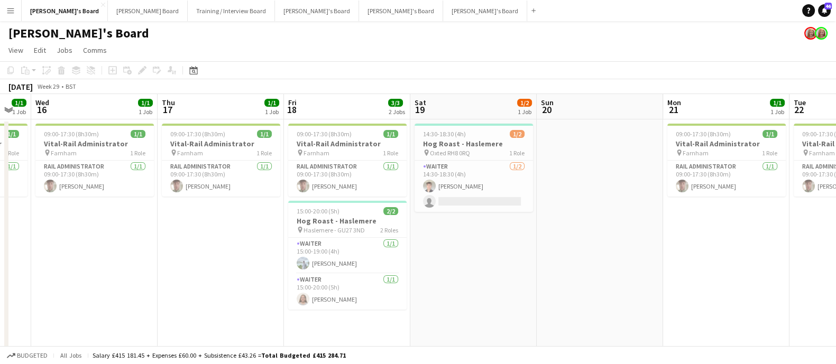
scroll to position [0, 320]
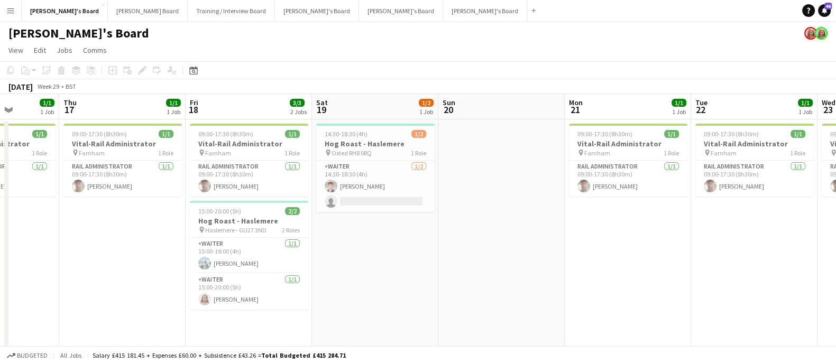
drag, startPoint x: 569, startPoint y: 231, endPoint x: 709, endPoint y: 234, distance: 139.6
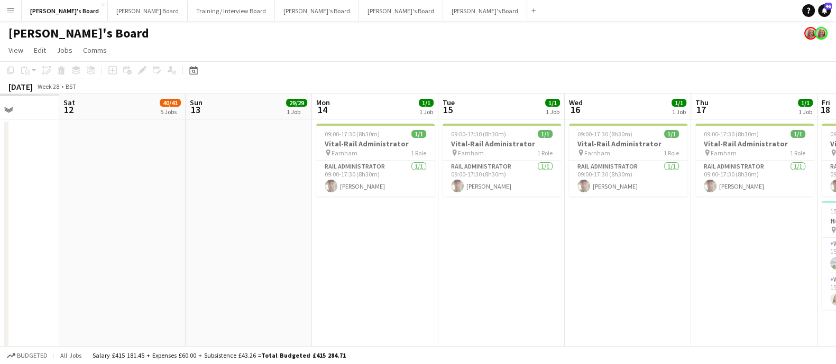
scroll to position [0, 0]
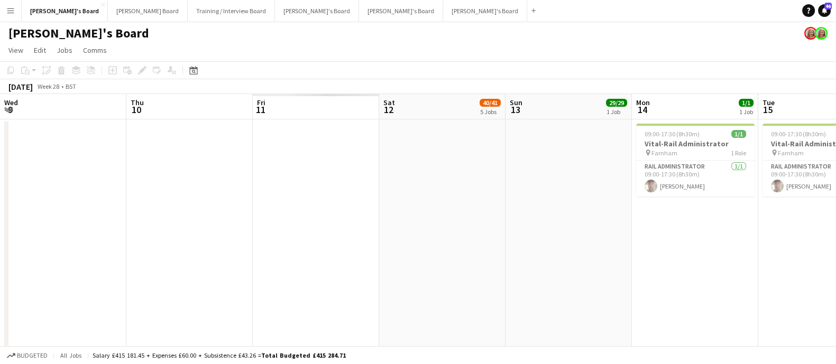
drag, startPoint x: 493, startPoint y: 214, endPoint x: 297, endPoint y: 199, distance: 196.1
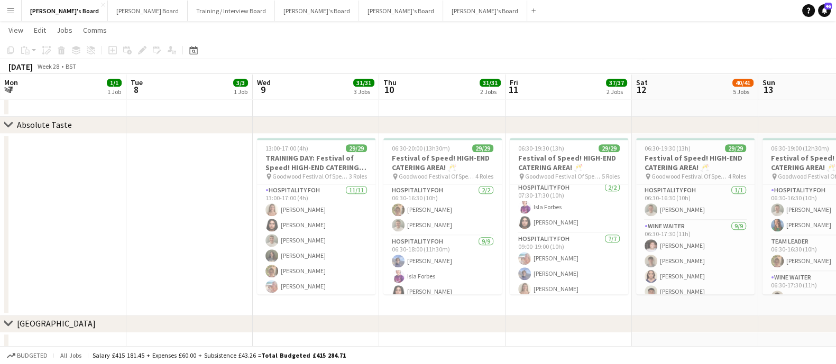
scroll to position [0, 337]
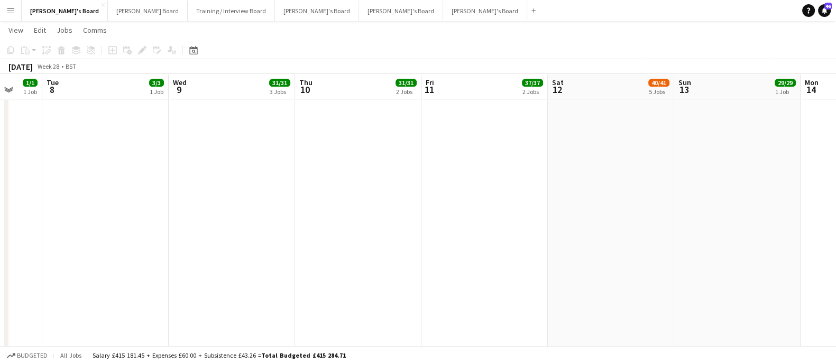
drag, startPoint x: 250, startPoint y: 263, endPoint x: 419, endPoint y: 267, distance: 168.6
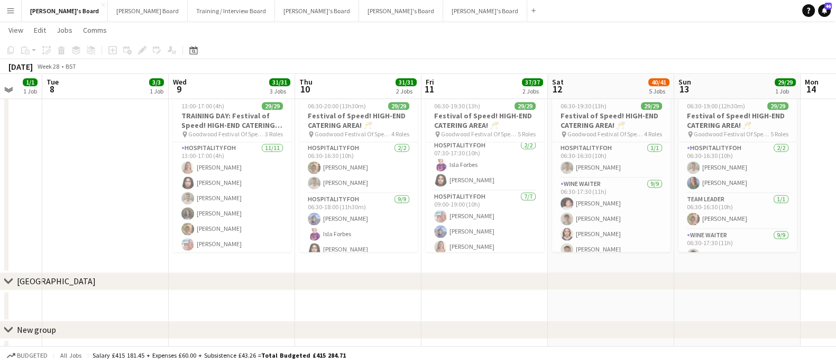
scroll to position [1722, 0]
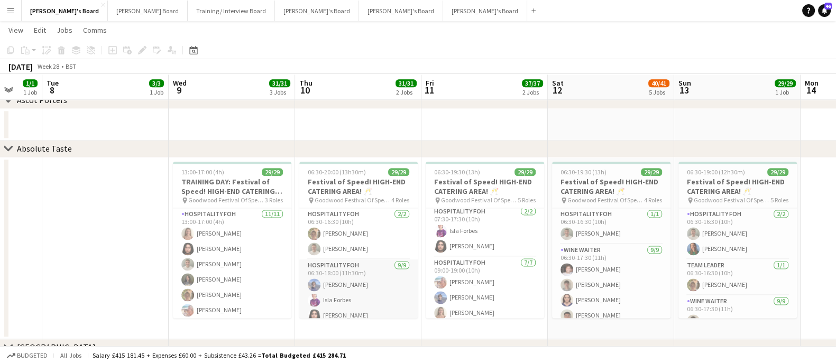
click at [349, 273] on app-card-role "Hospitality FOH [DATE] 06:30-18:00 (11h30m) [PERSON_NAME] Isla Forbes [PERSON_N…" at bounding box center [358, 339] width 118 height 159
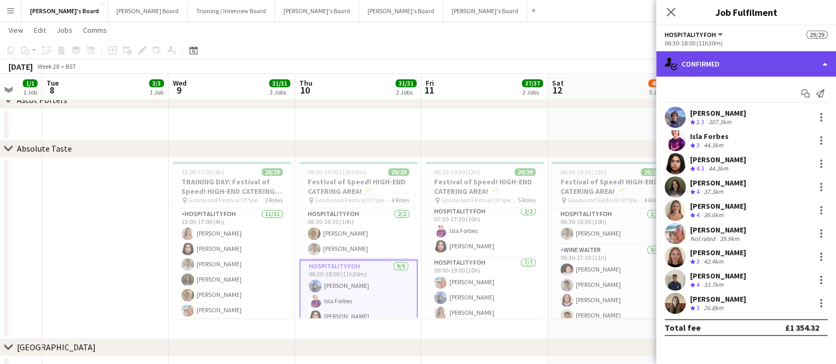
click at [728, 70] on div "single-neutral-actions-check-2 Confirmed" at bounding box center [746, 63] width 180 height 25
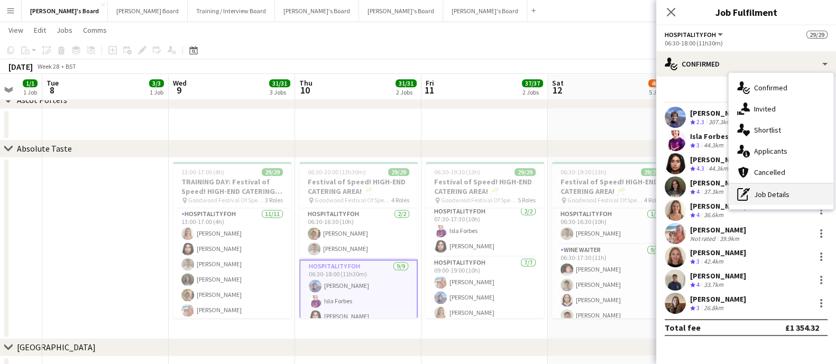
click at [761, 203] on div "pen-write Job Details" at bounding box center [780, 194] width 105 height 21
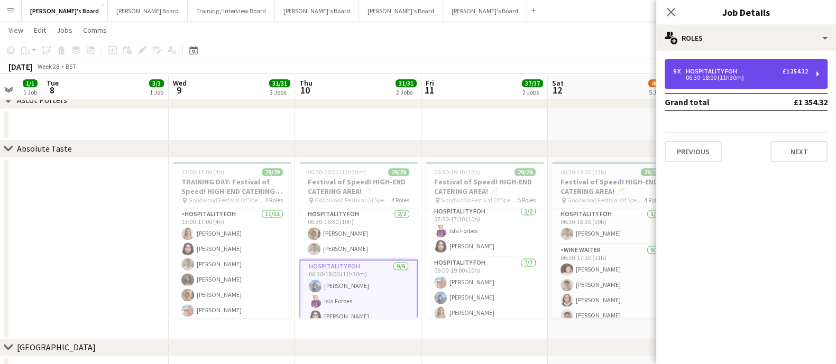
click at [716, 72] on div "Hospitality FOH" at bounding box center [713, 71] width 55 height 7
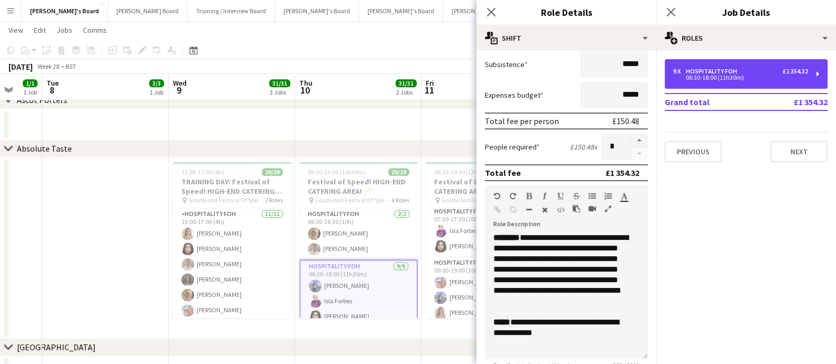
scroll to position [198, 0]
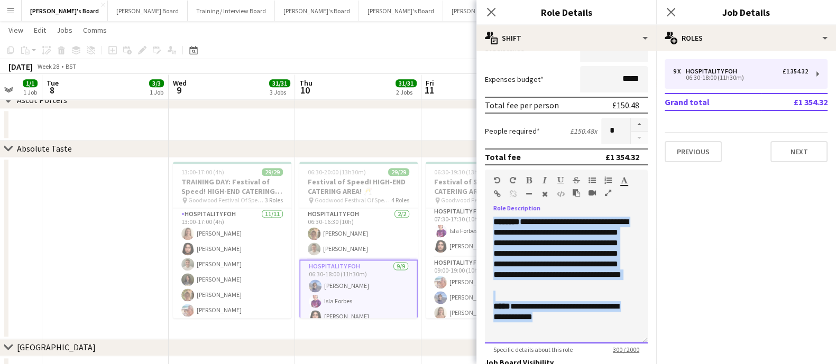
drag, startPoint x: 492, startPoint y: 220, endPoint x: 615, endPoint y: 317, distance: 155.8
click at [615, 317] on div "**********" at bounding box center [566, 280] width 163 height 127
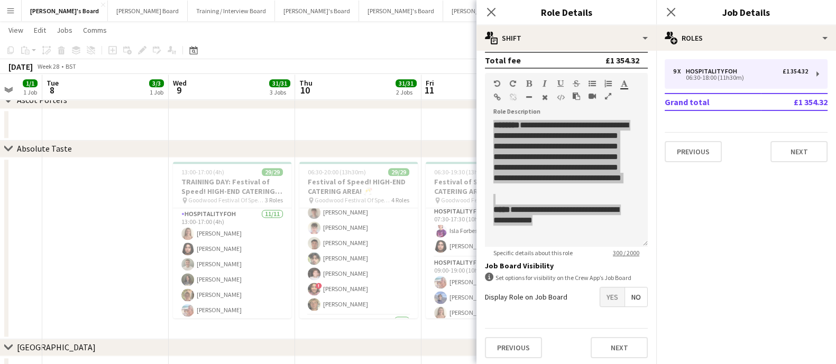
scroll to position [0, 0]
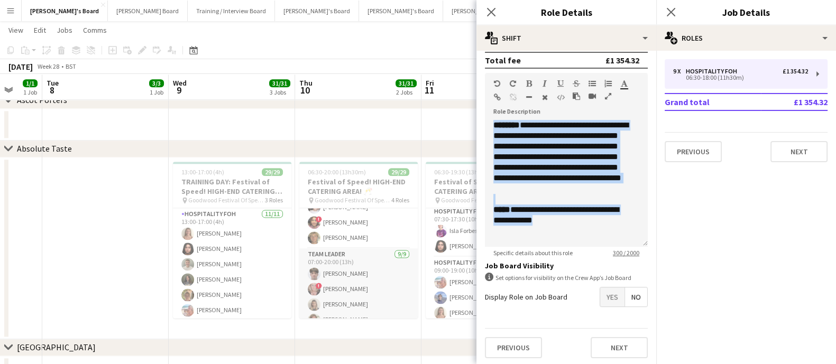
click at [363, 270] on app-card-role "TEAM LEADER [DATE] 07:00-20:00 (13h) [PERSON_NAME] ! [PERSON_NAME] [PERSON_NAME…" at bounding box center [358, 327] width 118 height 159
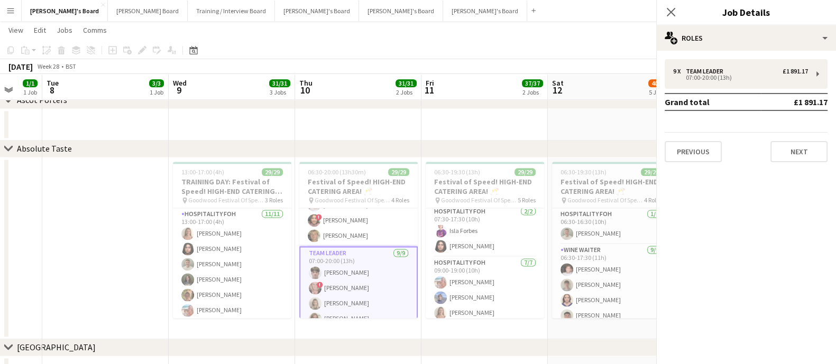
scroll to position [328, 0]
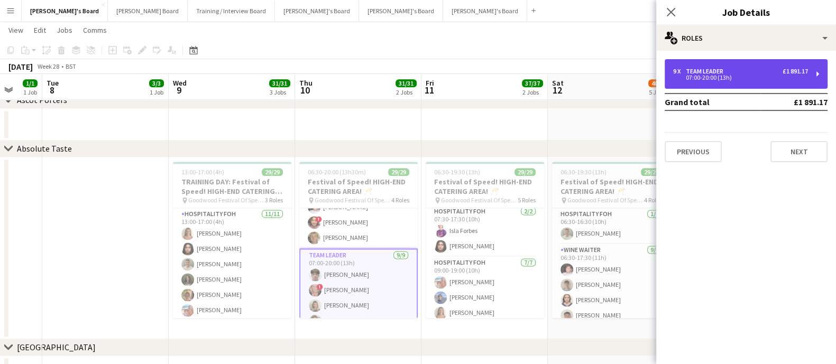
click at [695, 68] on div "TEAM LEADER" at bounding box center [707, 71] width 42 height 7
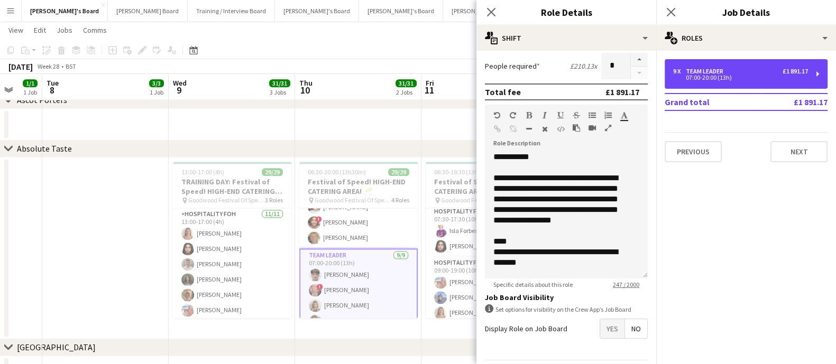
scroll to position [264, 0]
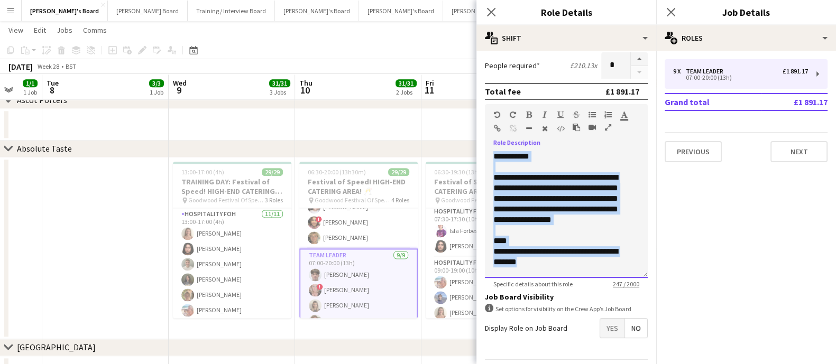
drag, startPoint x: 490, startPoint y: 152, endPoint x: 607, endPoint y: 271, distance: 166.3
click at [607, 271] on div "**********" at bounding box center [566, 214] width 163 height 127
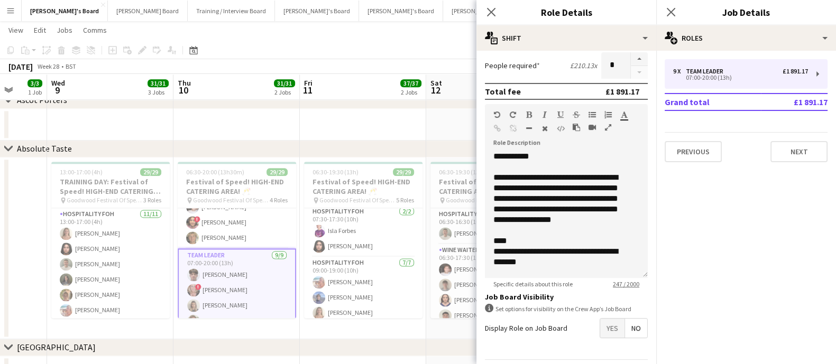
scroll to position [0, 466]
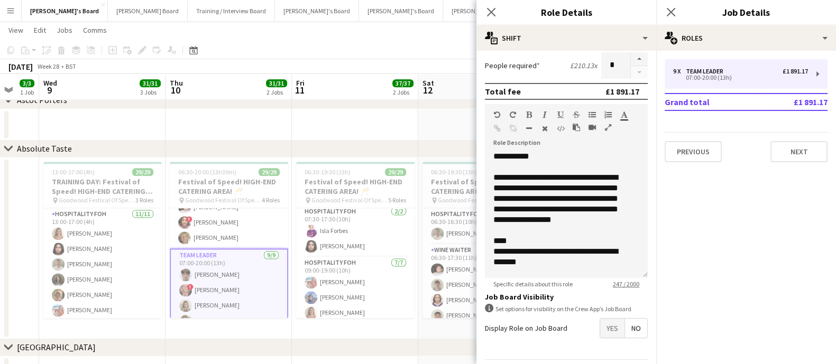
drag, startPoint x: 367, startPoint y: 250, endPoint x: 305, endPoint y: 255, distance: 62.6
click at [200, 181] on h3 "Festival of Speed! HIGH-END CATERING AREA! 🥂" at bounding box center [229, 186] width 118 height 19
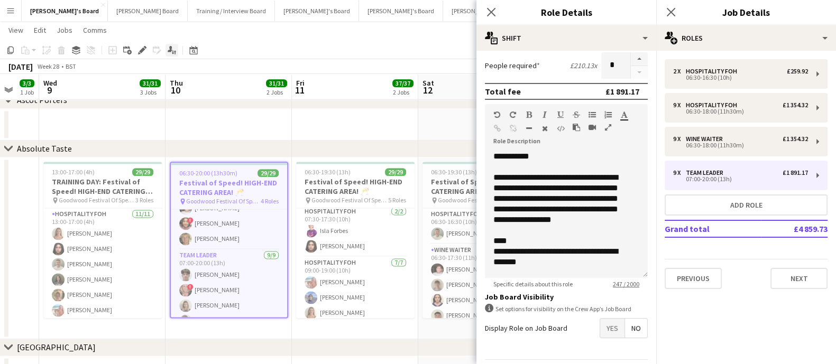
click at [141, 51] on icon at bounding box center [142, 51] width 6 height 6
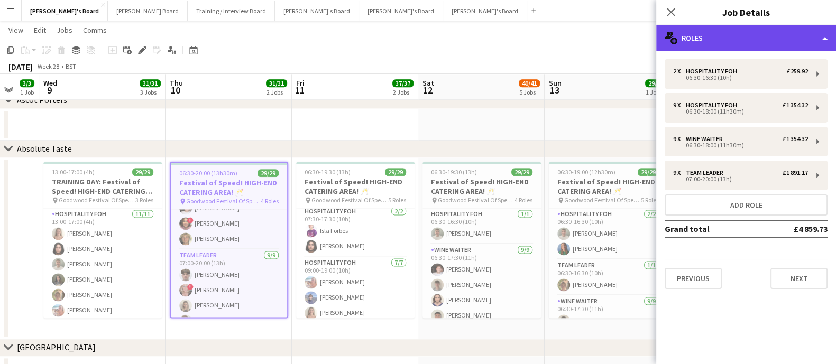
click at [749, 31] on div "multiple-users-add Roles" at bounding box center [746, 37] width 180 height 25
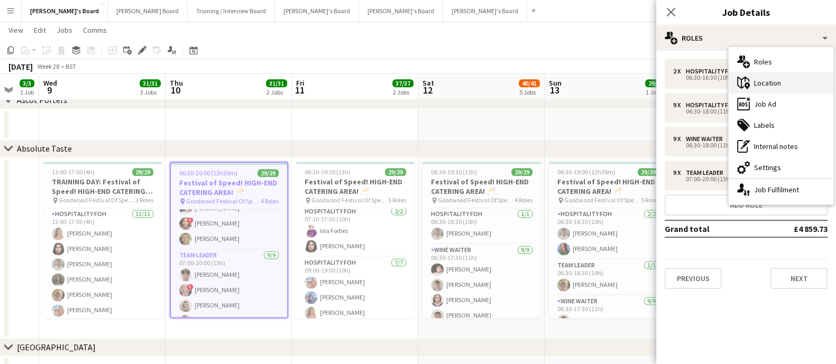
click at [792, 81] on div "maps-pin-1 Location" at bounding box center [780, 82] width 105 height 21
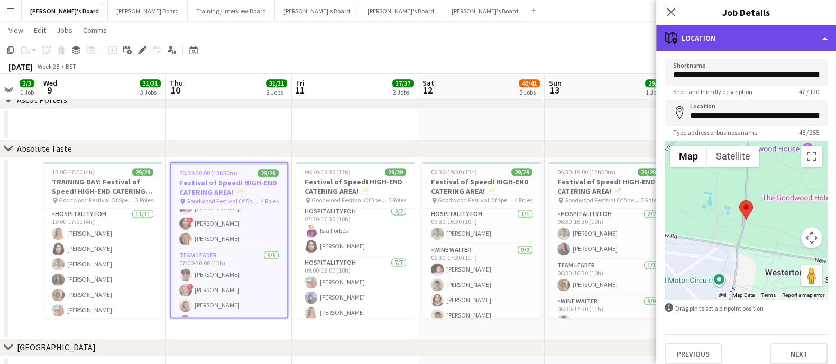
click at [756, 42] on div "maps-pin-1 Location" at bounding box center [746, 37] width 180 height 25
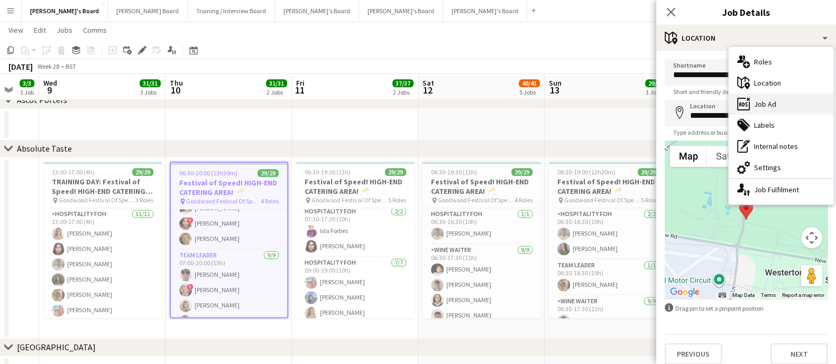
click at [769, 109] on div "ads-window Job Ad" at bounding box center [780, 104] width 105 height 21
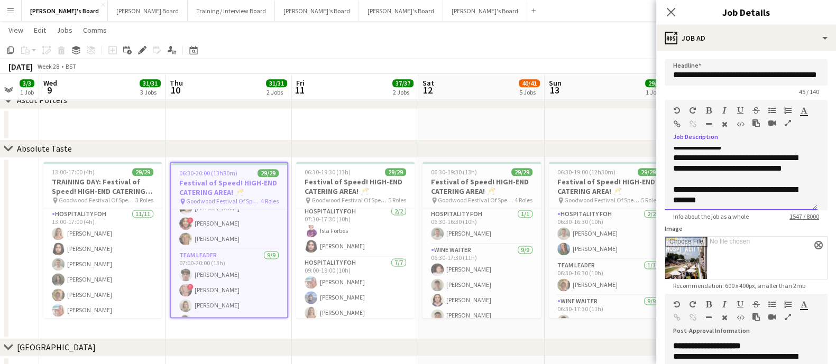
scroll to position [529, 0]
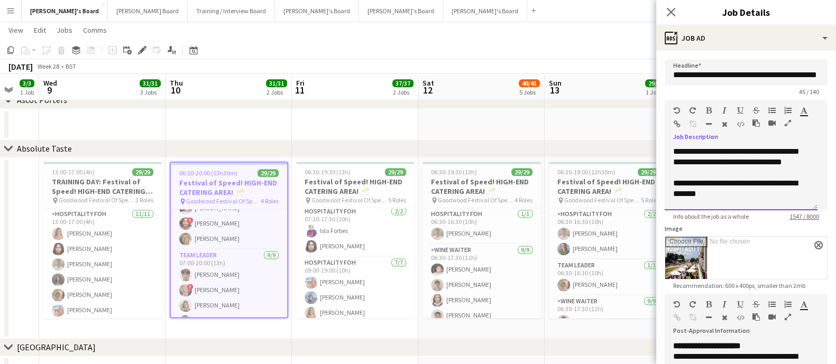
drag, startPoint x: 671, startPoint y: 183, endPoint x: 761, endPoint y: 175, distance: 90.2
click at [761, 175] on div "**********" at bounding box center [740, 178] width 153 height 63
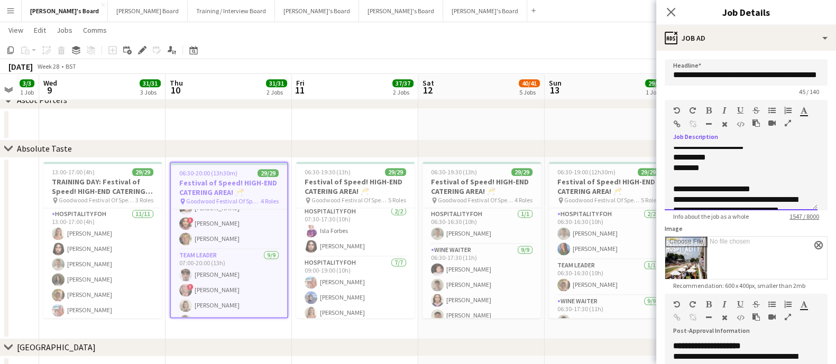
scroll to position [196, 0]
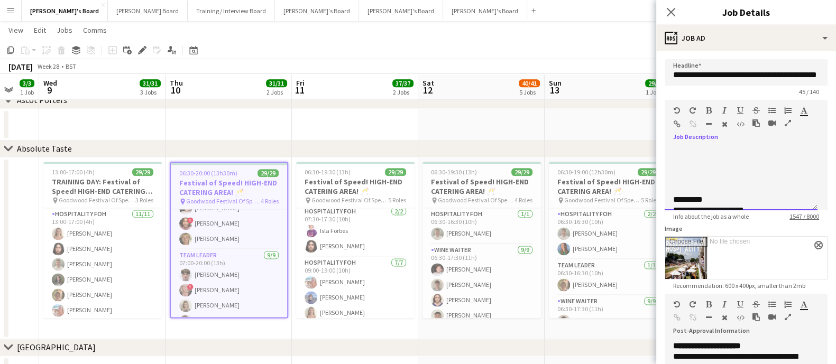
drag, startPoint x: 768, startPoint y: 196, endPoint x: 674, endPoint y: 196, distance: 94.6
click at [674, 196] on div "**********" at bounding box center [741, 284] width 136 height 666
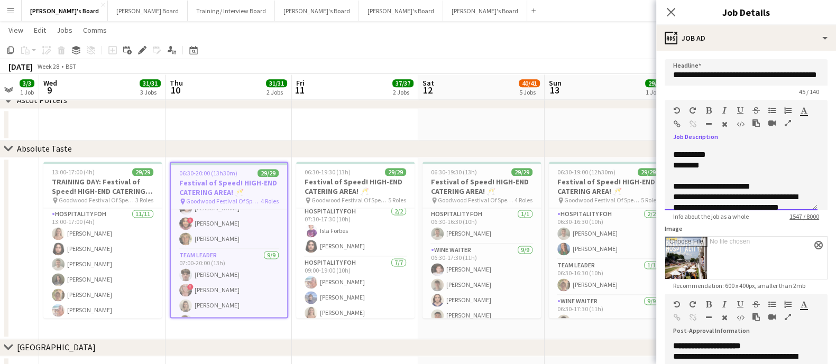
click at [695, 183] on div "**********" at bounding box center [736, 186] width 126 height 11
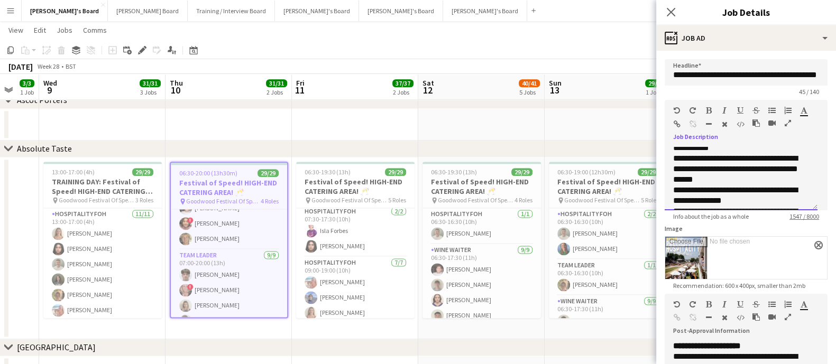
scroll to position [610, 0]
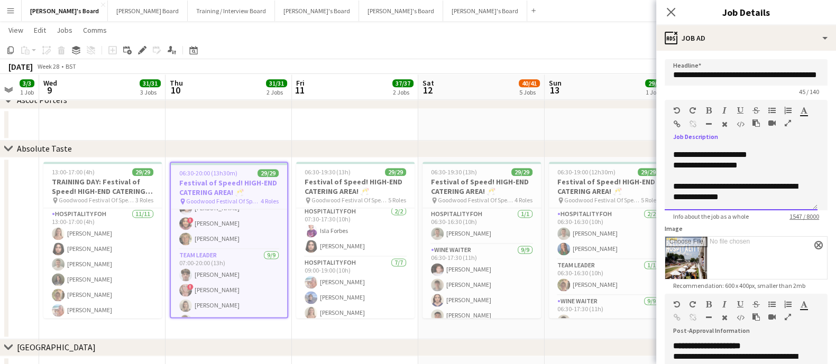
drag, startPoint x: 674, startPoint y: 187, endPoint x: 767, endPoint y: 199, distance: 93.9
